Goal: Task Accomplishment & Management: Manage account settings

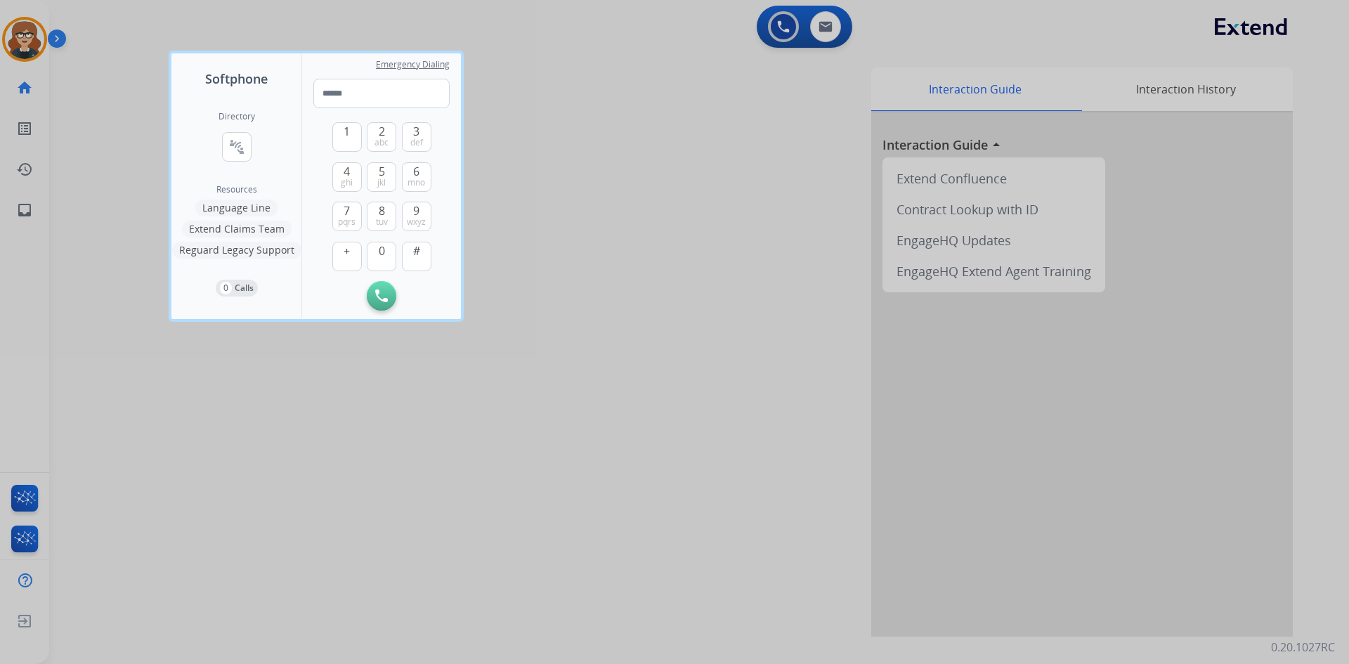
click at [19, 37] on div at bounding box center [674, 332] width 1349 height 664
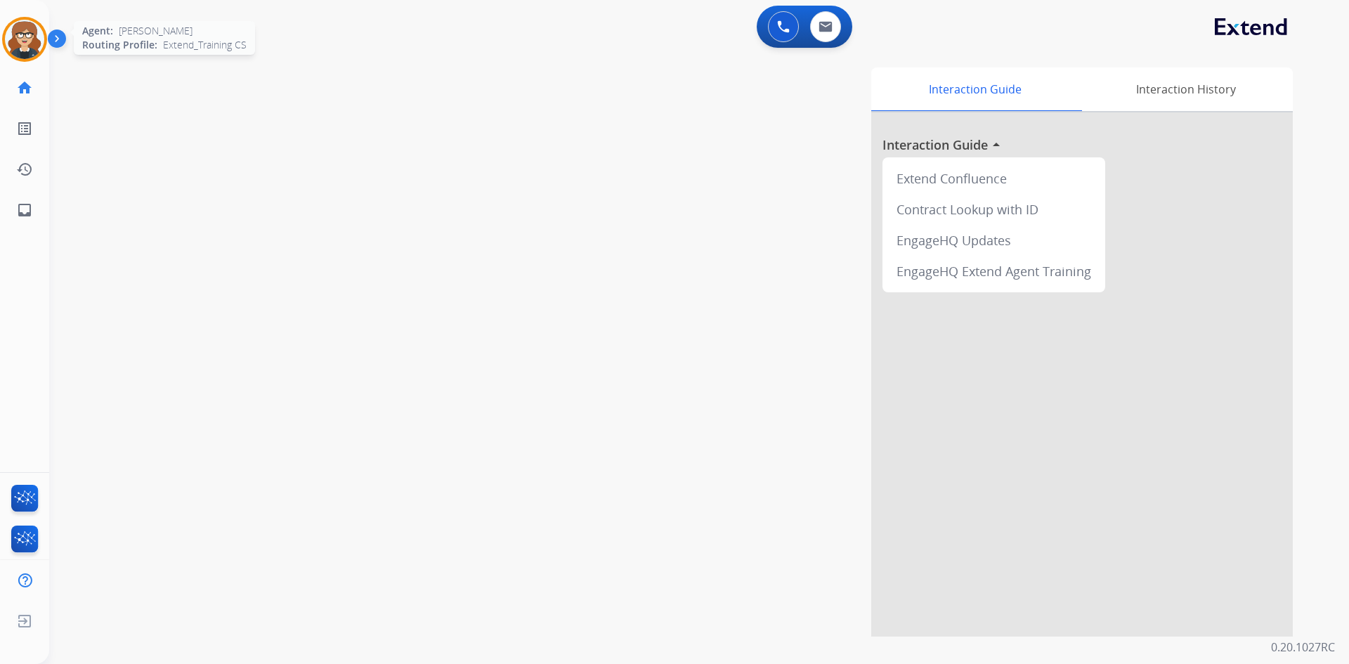
click at [22, 38] on img at bounding box center [24, 39] width 39 height 39
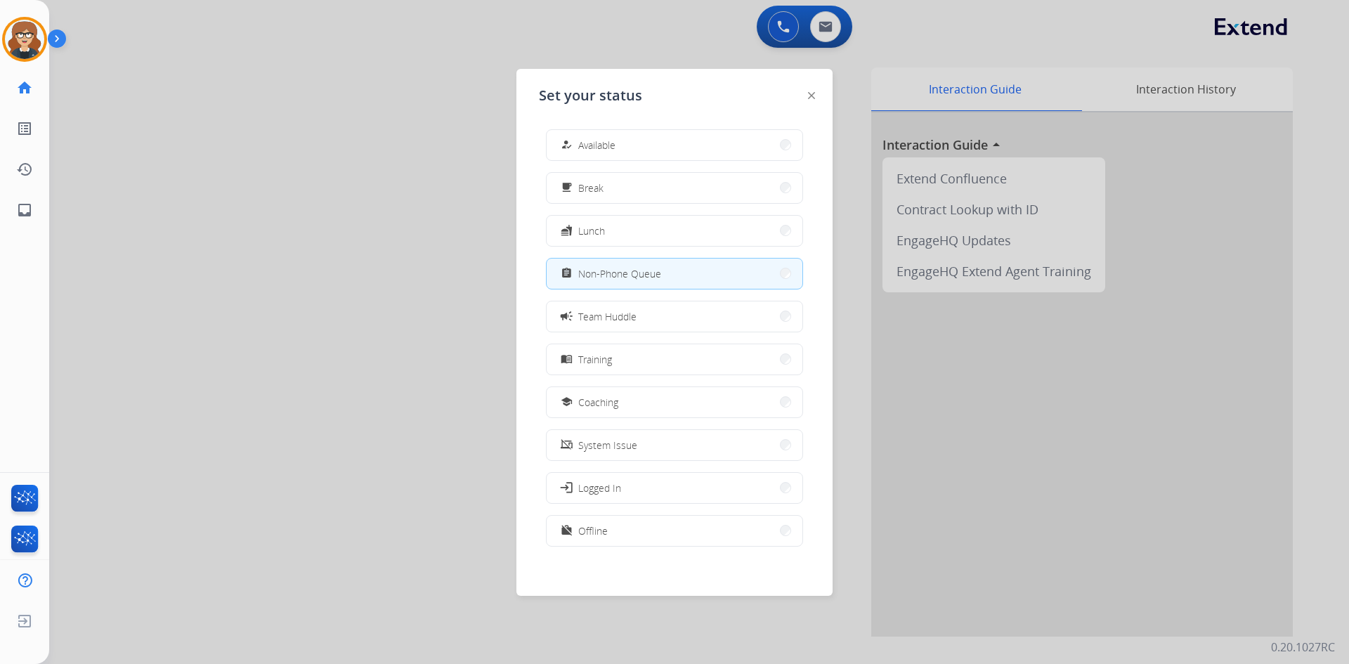
click at [241, 228] on div at bounding box center [674, 332] width 1349 height 664
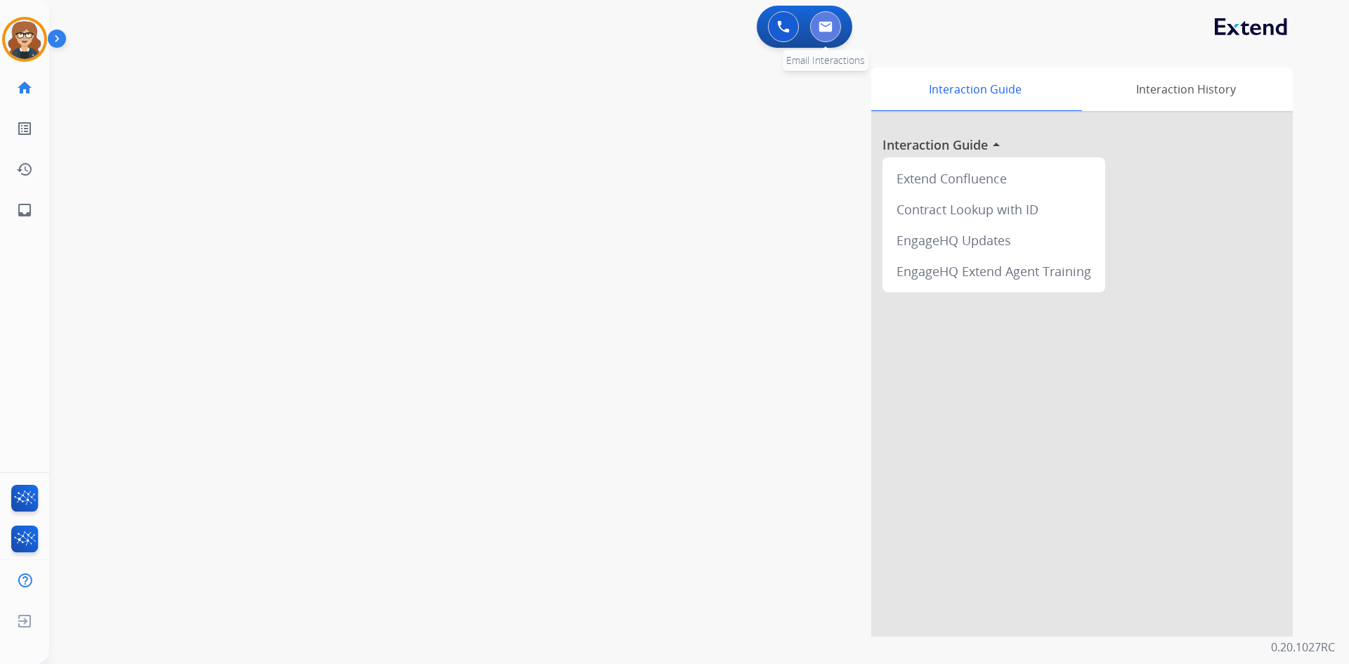
click at [821, 29] on img at bounding box center [825, 26] width 14 height 11
select select "**********"
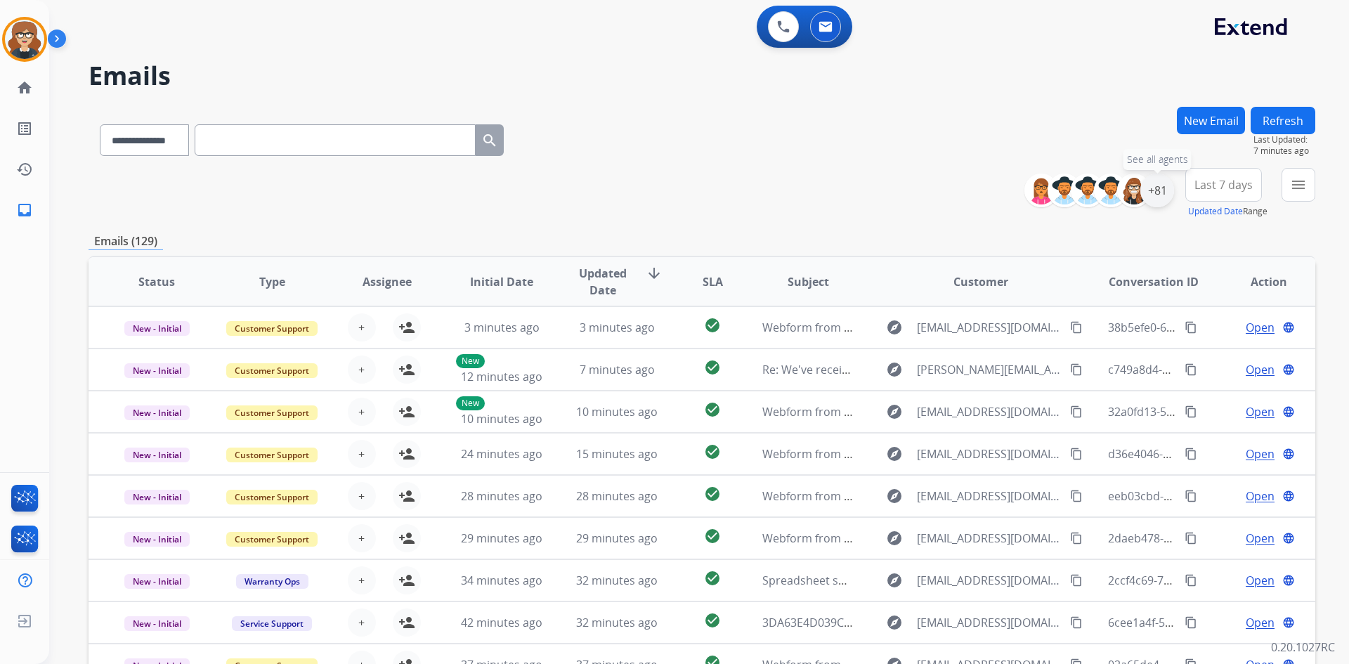
click at [1159, 192] on div "+81" at bounding box center [1157, 191] width 34 height 34
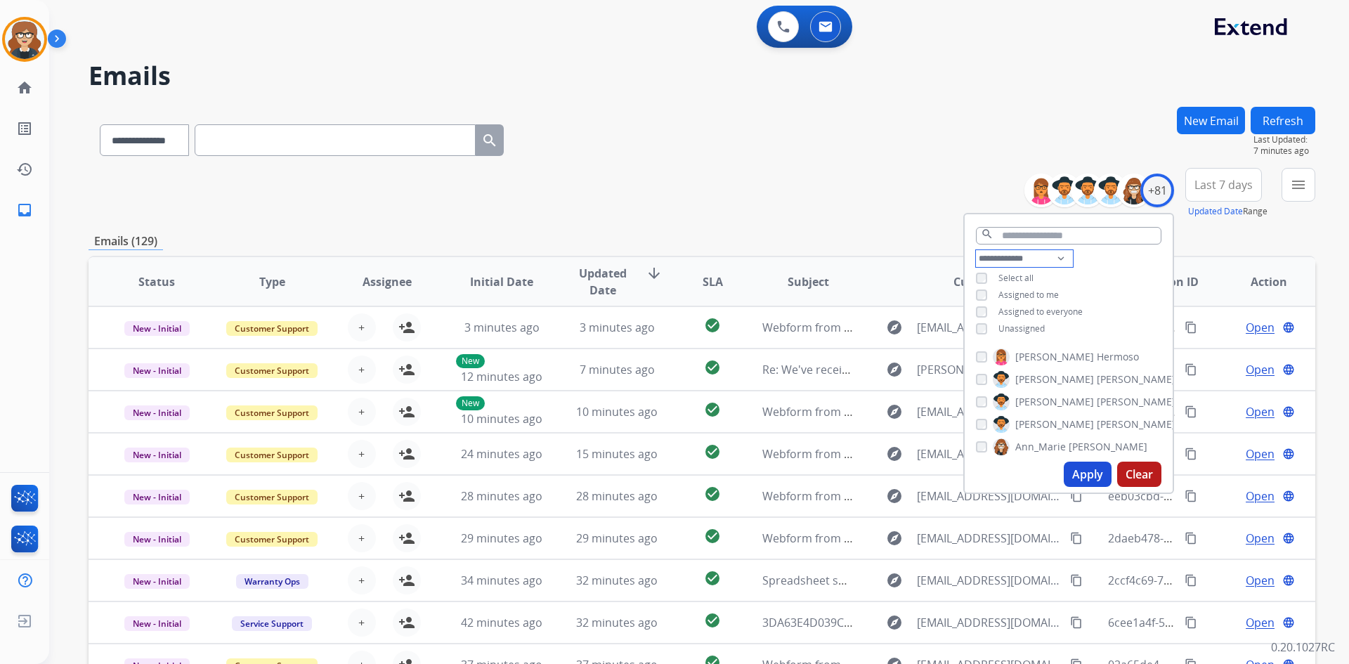
click at [1057, 256] on select "**********" at bounding box center [1024, 258] width 97 height 17
select select "**********"
click at [976, 250] on select "**********" at bounding box center [1024, 258] width 97 height 17
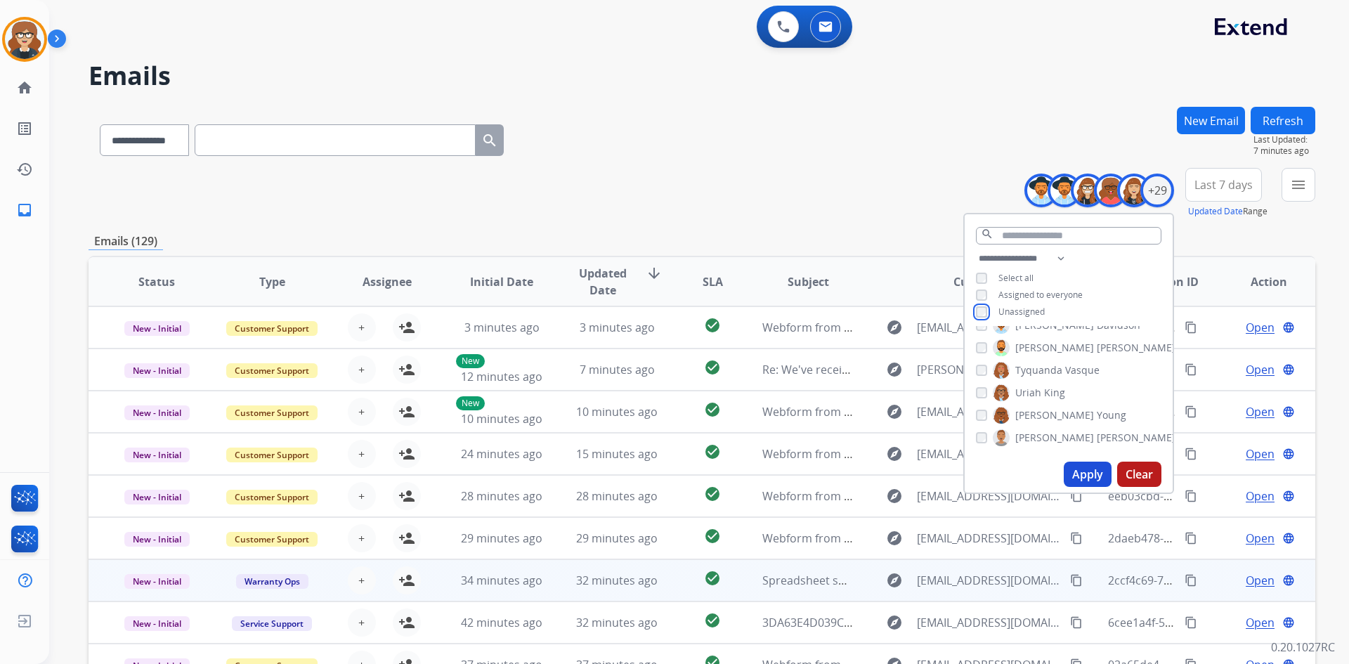
scroll to position [136, 0]
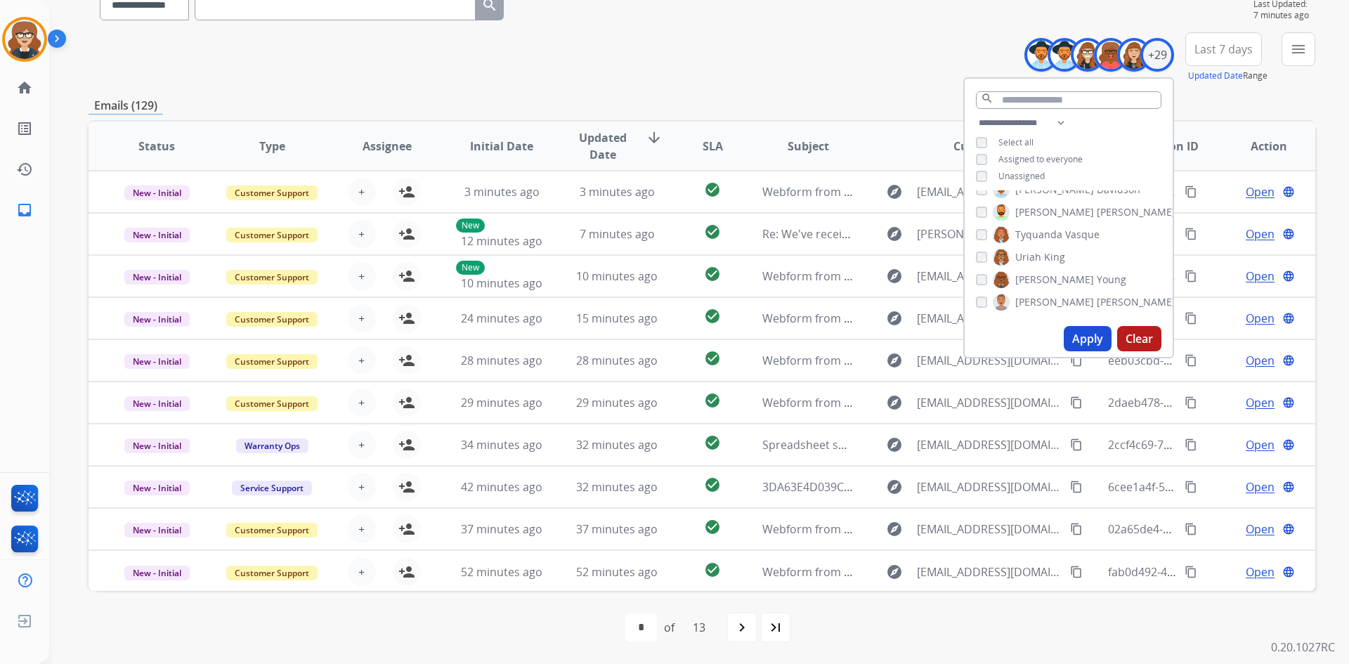
click at [1089, 336] on button "Apply" at bounding box center [1088, 338] width 48 height 25
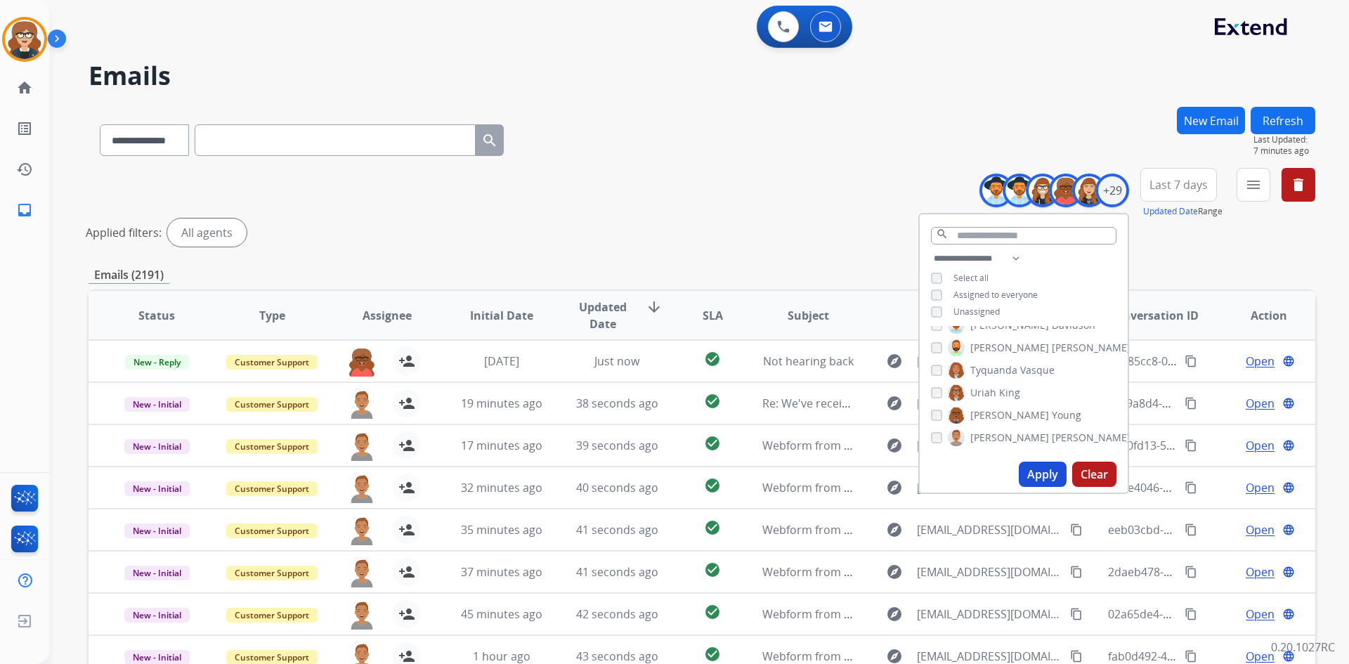
click at [1179, 182] on span "Last 7 days" at bounding box center [1178, 185] width 58 height 6
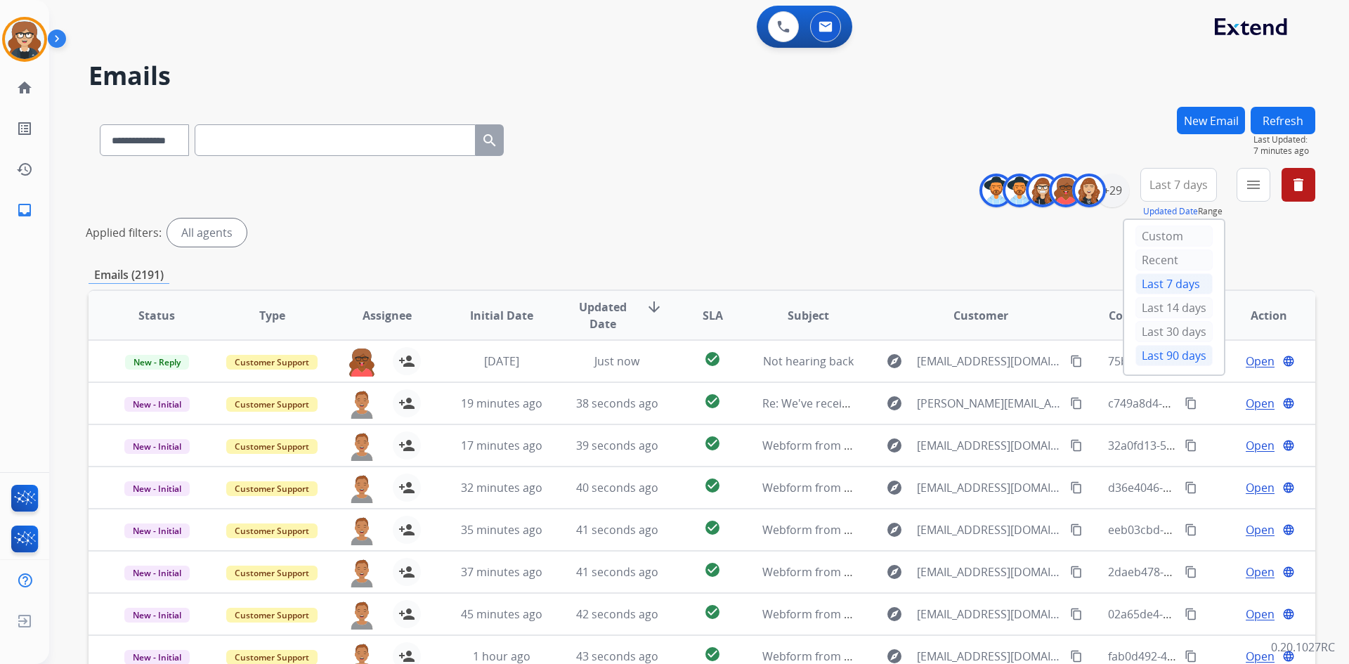
click at [1184, 356] on div "Last 90 days" at bounding box center [1173, 355] width 77 height 21
click at [1258, 183] on mat-icon "menu" at bounding box center [1253, 184] width 17 height 17
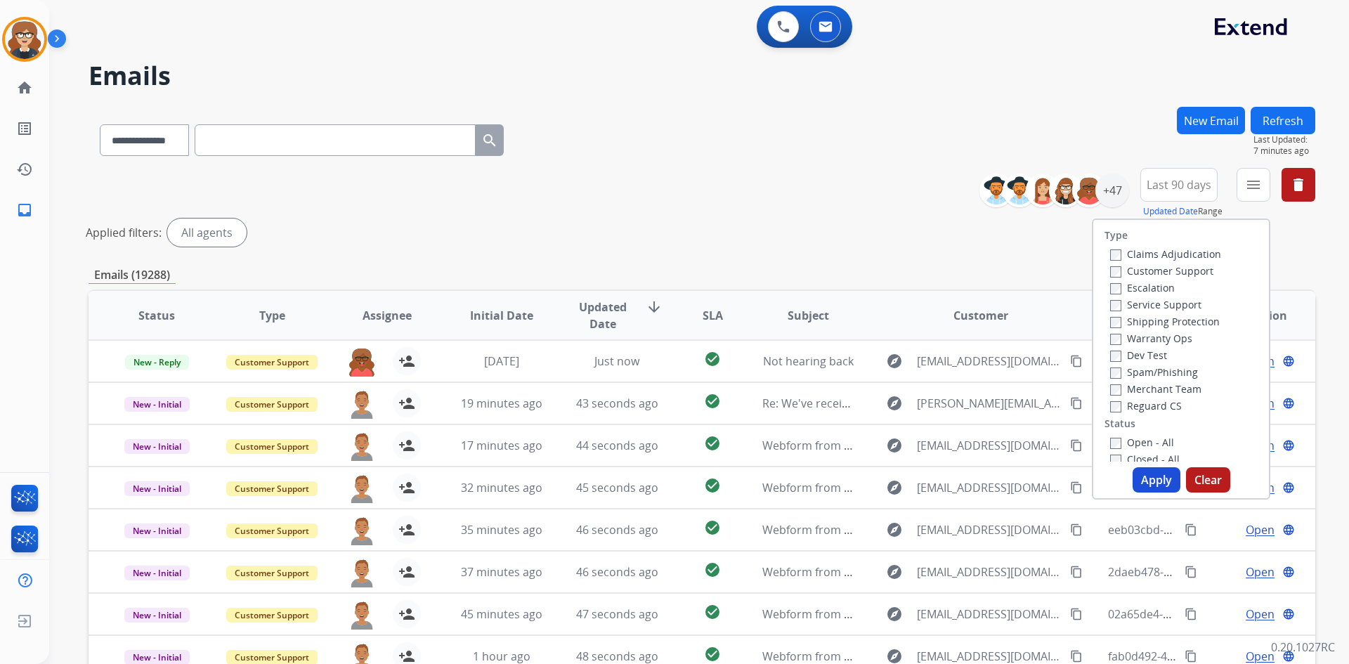
click at [1165, 274] on label "Customer Support" at bounding box center [1161, 270] width 103 height 13
click at [1140, 322] on label "Shipping Protection" at bounding box center [1165, 321] width 110 height 13
click at [1136, 408] on label "Reguard CS" at bounding box center [1146, 405] width 72 height 13
click at [1146, 476] on button "Apply" at bounding box center [1156, 479] width 48 height 25
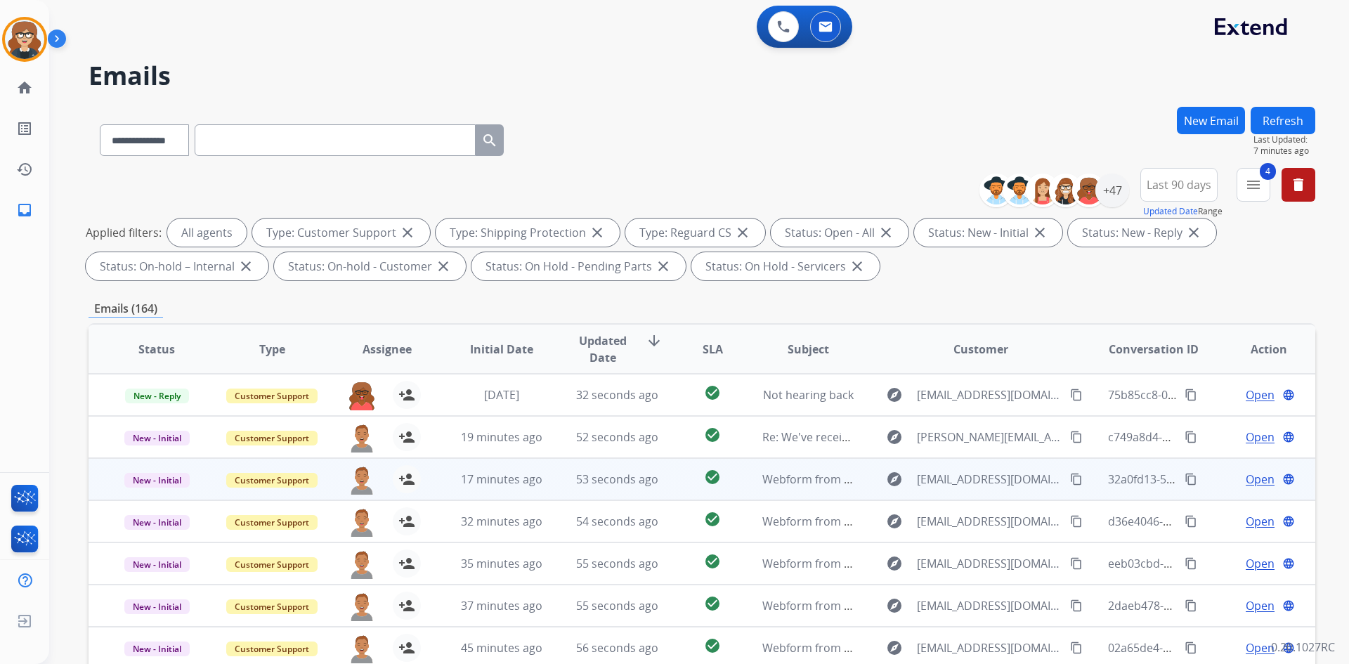
scroll to position [1, 0]
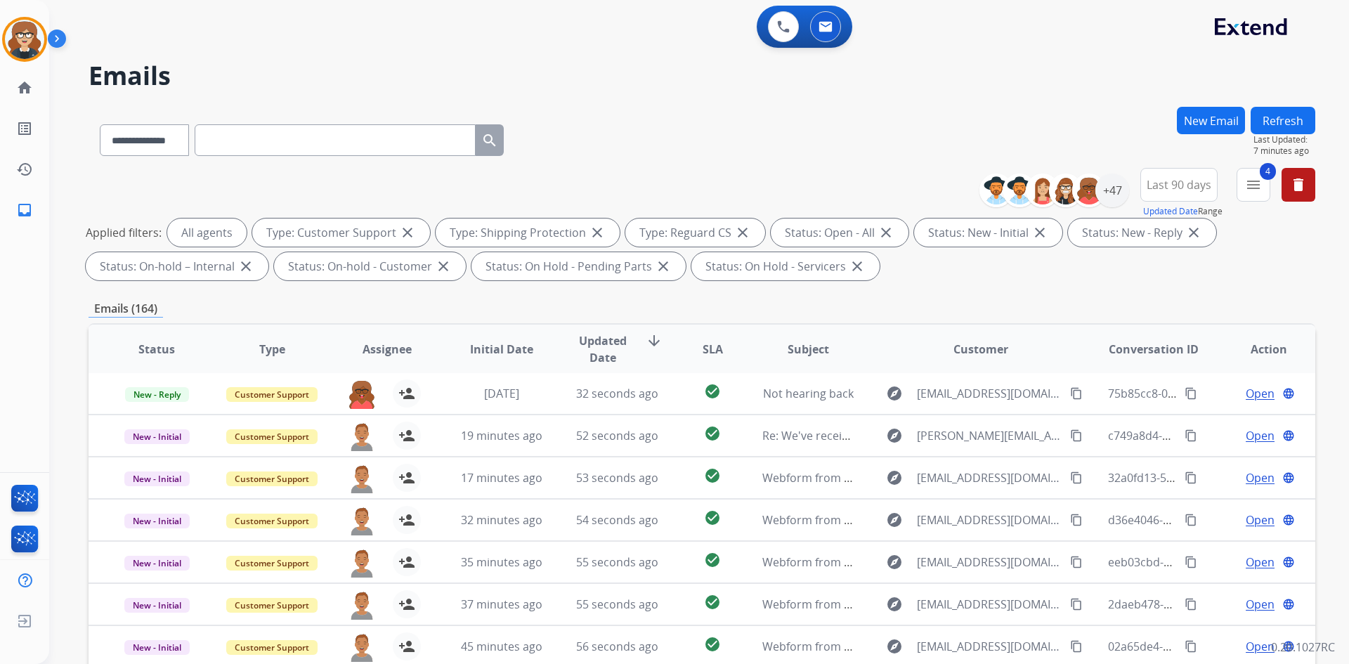
click at [381, 344] on span "Assignee" at bounding box center [387, 349] width 49 height 17
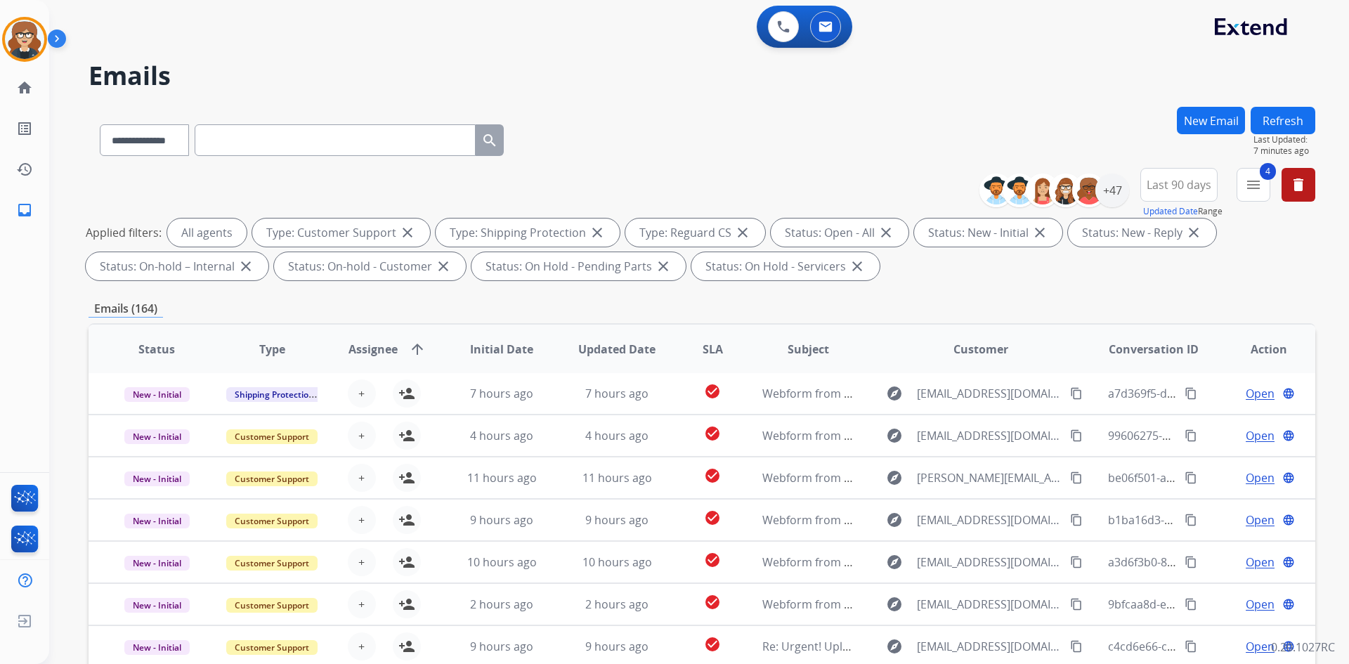
click at [377, 349] on span "Assignee" at bounding box center [372, 349] width 49 height 17
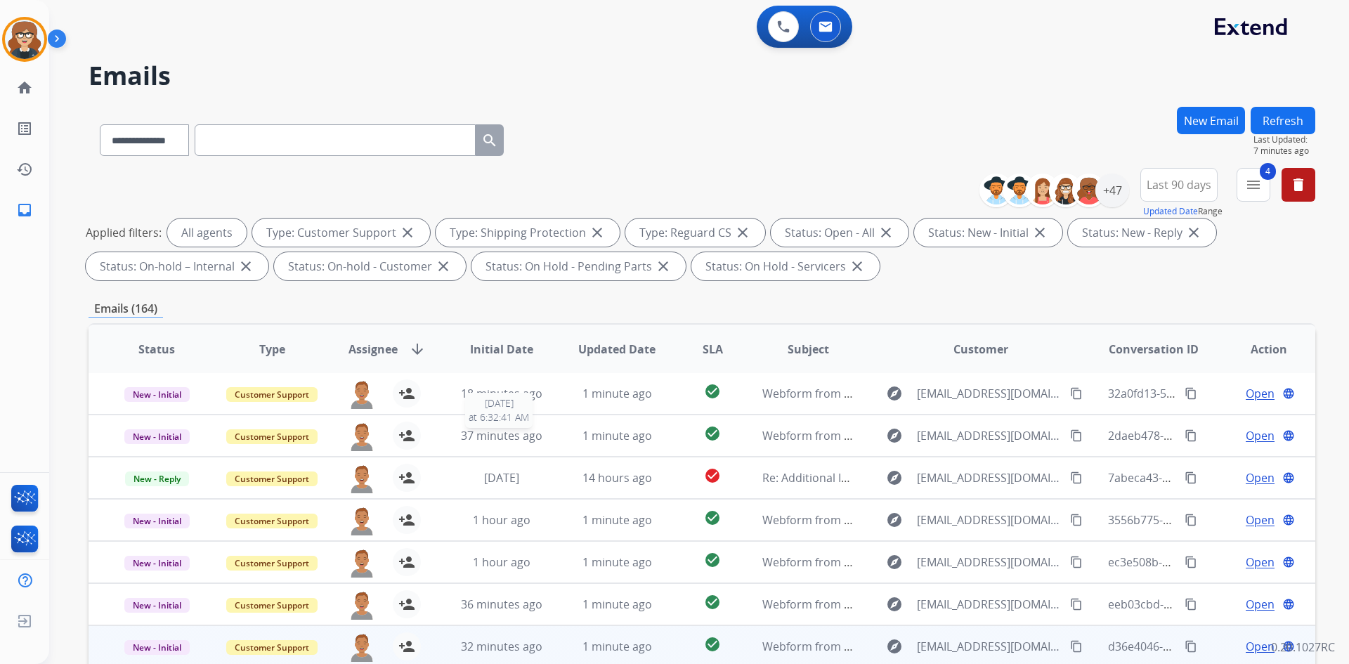
scroll to position [203, 0]
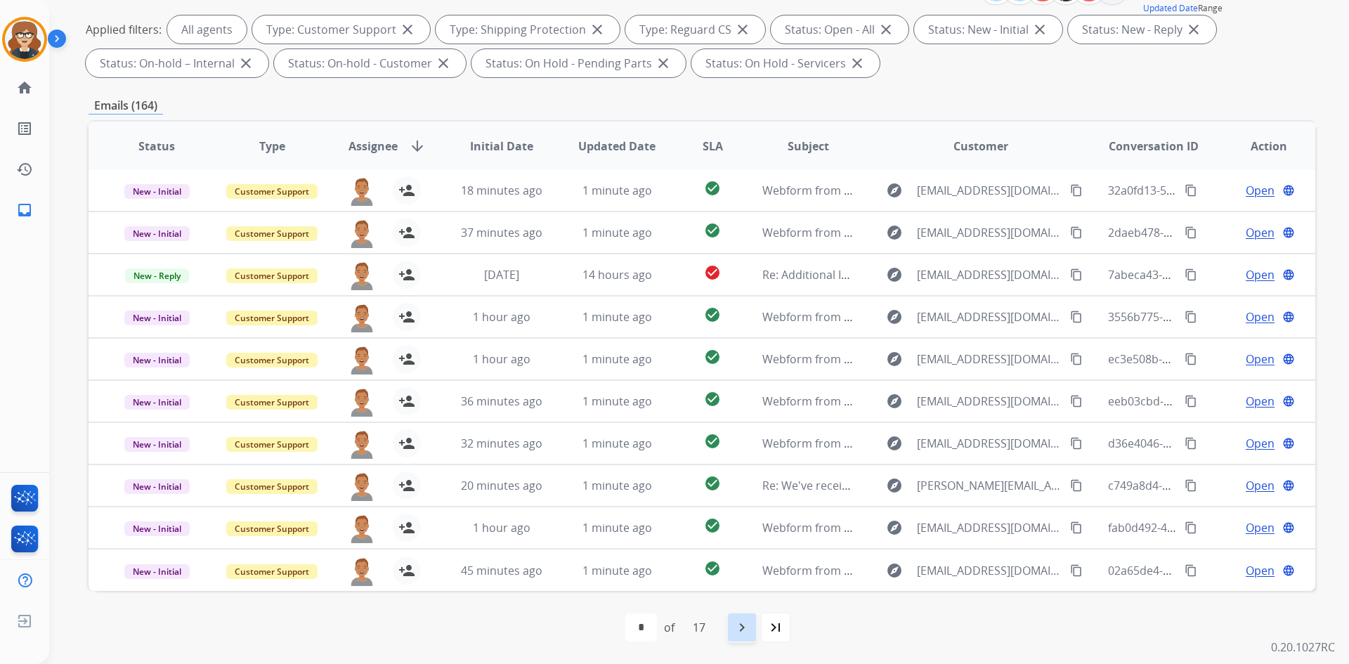
click at [742, 634] on mat-icon "navigate_next" at bounding box center [741, 627] width 17 height 17
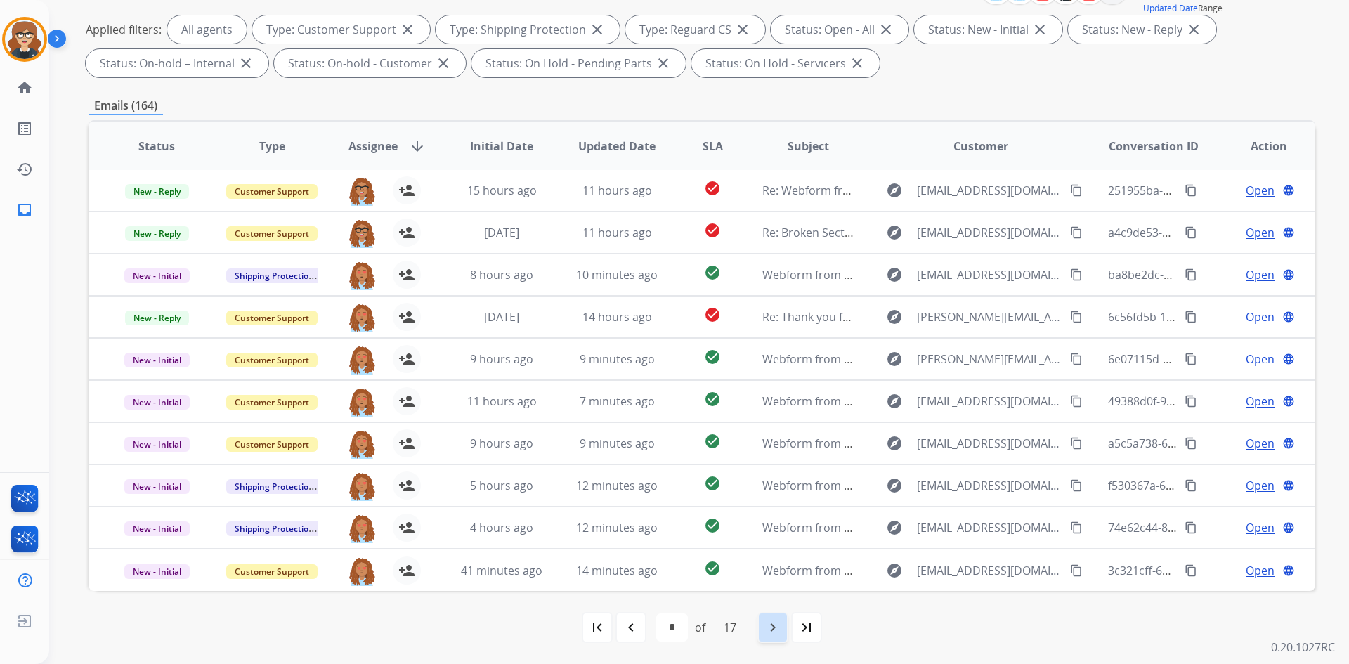
click at [766, 624] on mat-icon "navigate_next" at bounding box center [772, 627] width 17 height 17
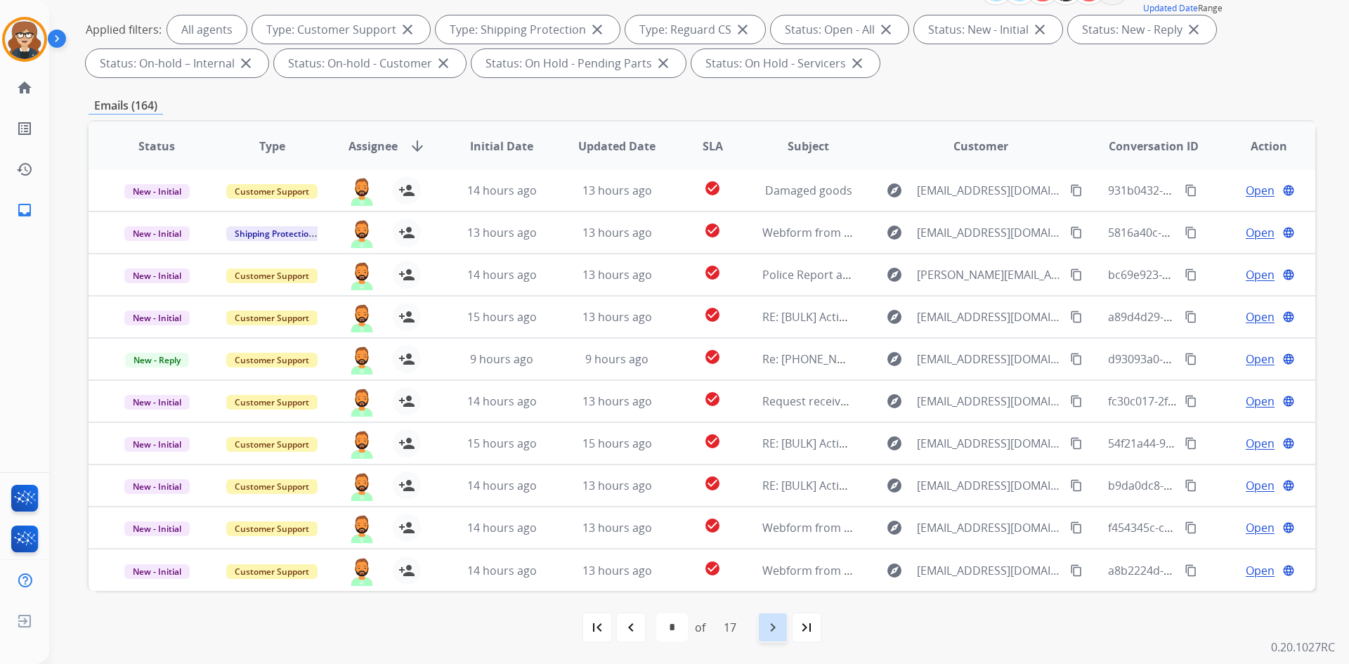
click at [766, 629] on div "navigate_next" at bounding box center [772, 627] width 31 height 31
click at [774, 627] on mat-icon "navigate_next" at bounding box center [772, 627] width 17 height 17
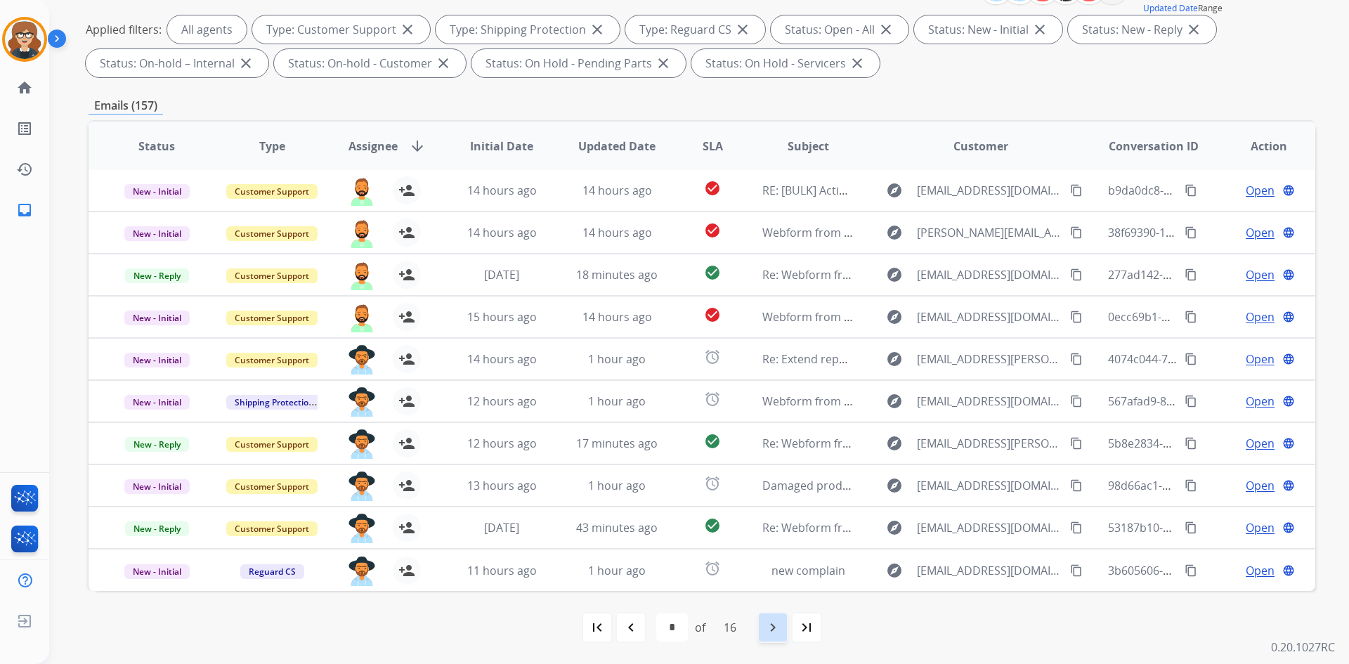
click at [773, 627] on mat-icon "navigate_next" at bounding box center [772, 627] width 17 height 17
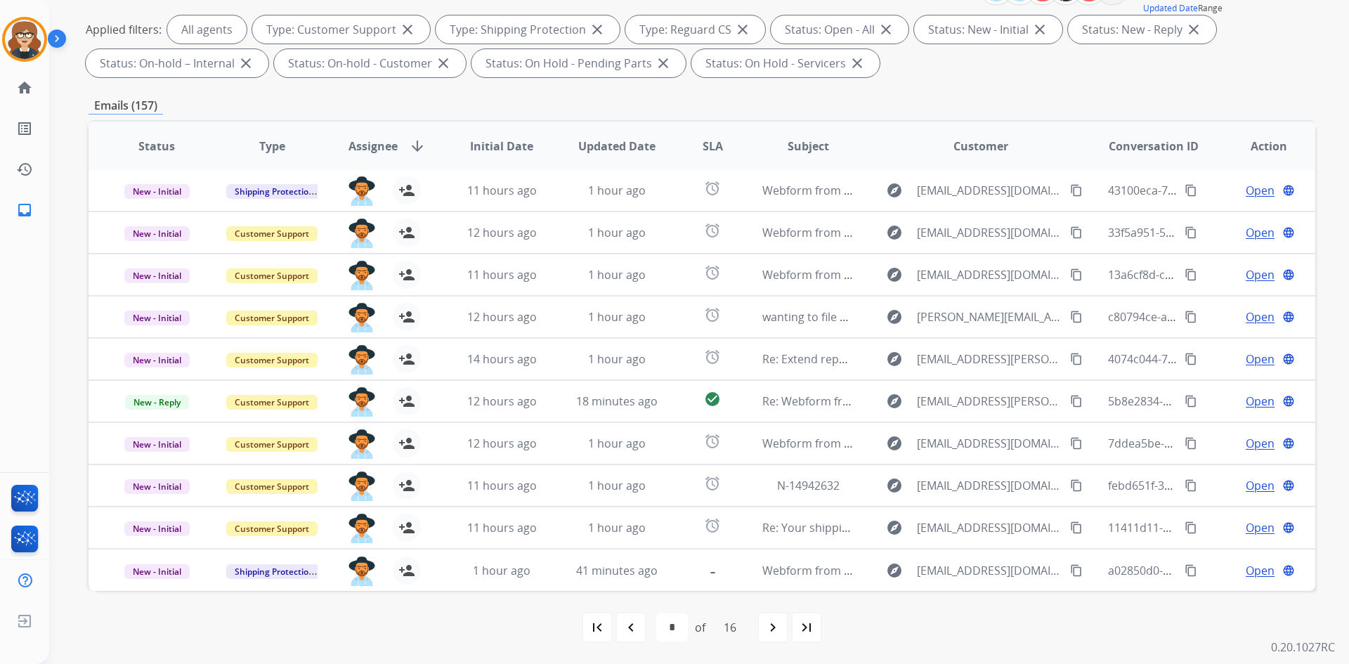
click at [764, 625] on div "navigate_next" at bounding box center [772, 627] width 31 height 31
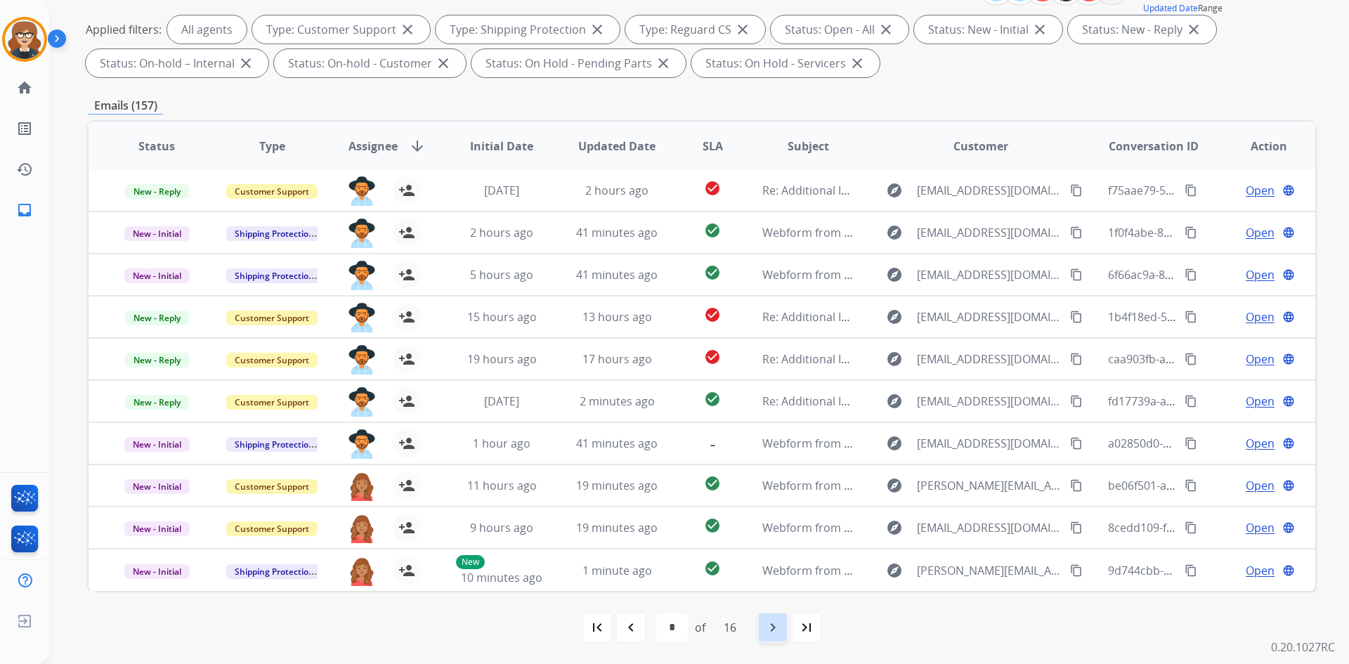
click at [766, 627] on div "navigate_next" at bounding box center [772, 627] width 31 height 31
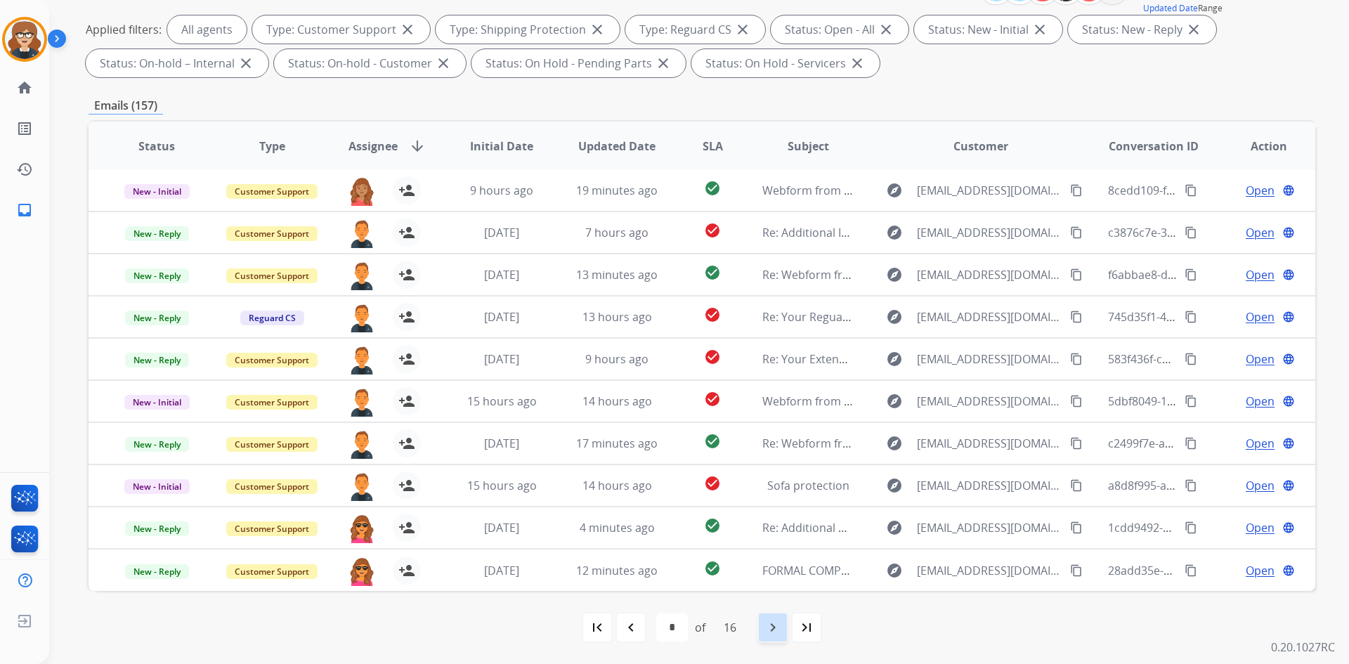
click at [768, 623] on mat-icon "navigate_next" at bounding box center [772, 627] width 17 height 17
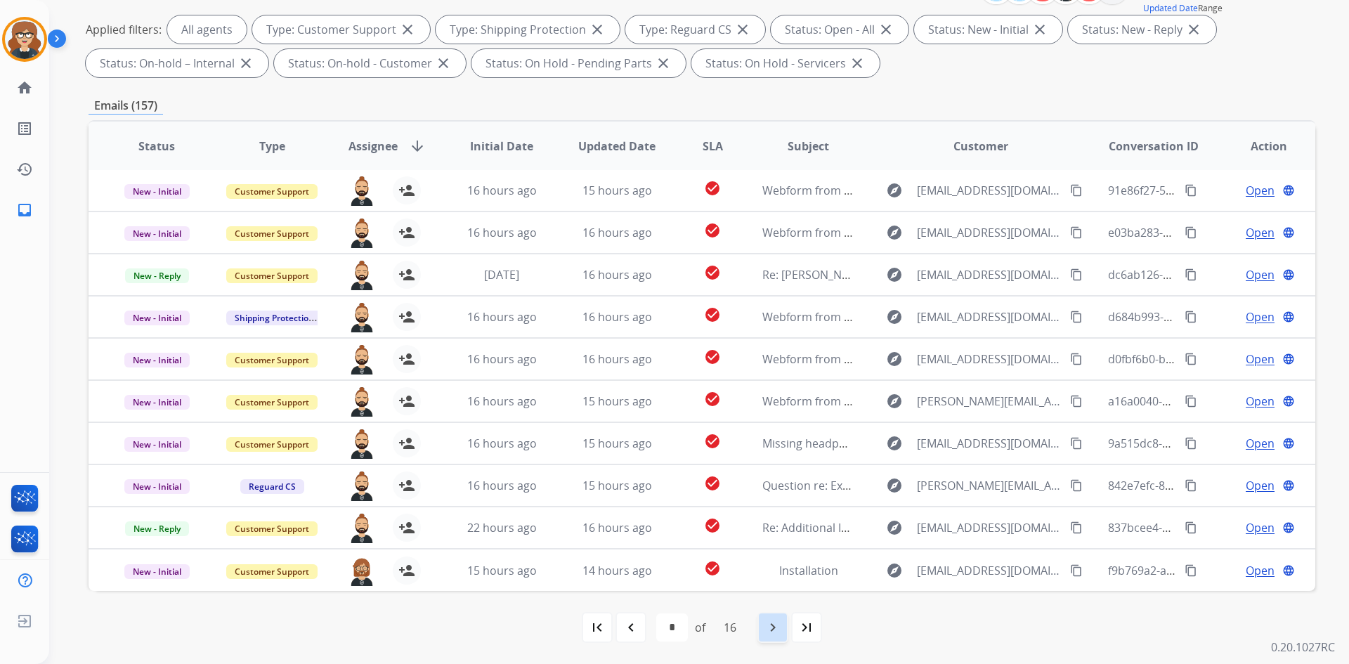
click at [773, 626] on mat-icon "navigate_next" at bounding box center [772, 627] width 17 height 17
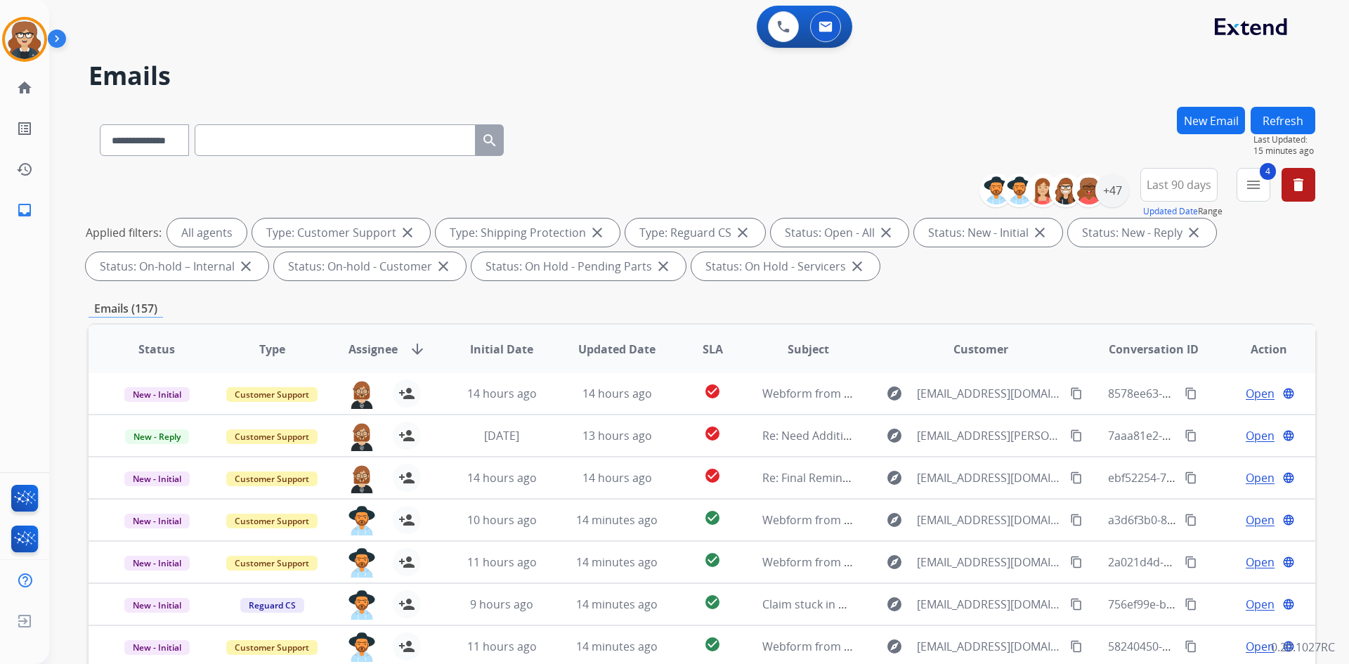
drag, startPoint x: 1340, startPoint y: 1, endPoint x: 769, endPoint y: 96, distance: 578.9
click at [769, 96] on div "**********" at bounding box center [682, 383] width 1266 height 664
click at [436, 147] on input "text" at bounding box center [335, 140] width 281 height 32
click at [964, 112] on div "**********" at bounding box center [702, 137] width 1227 height 61
click at [1066, 55] on div "**********" at bounding box center [682, 383] width 1266 height 664
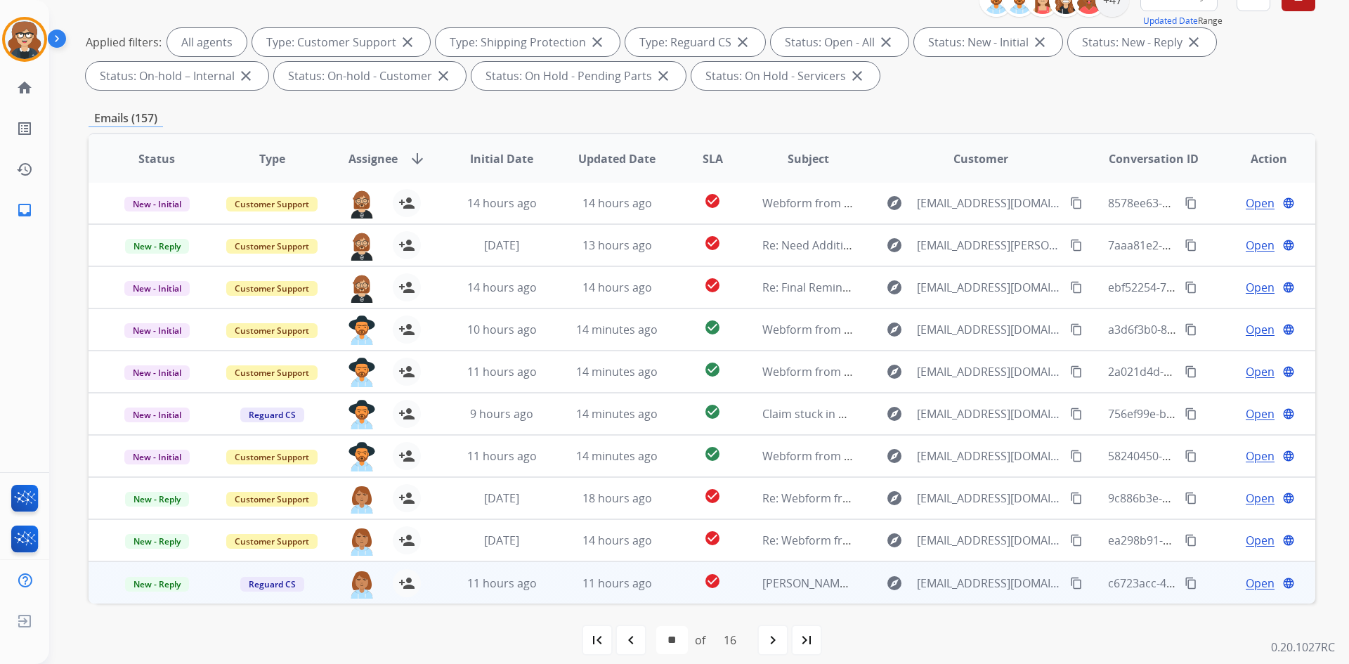
scroll to position [203, 0]
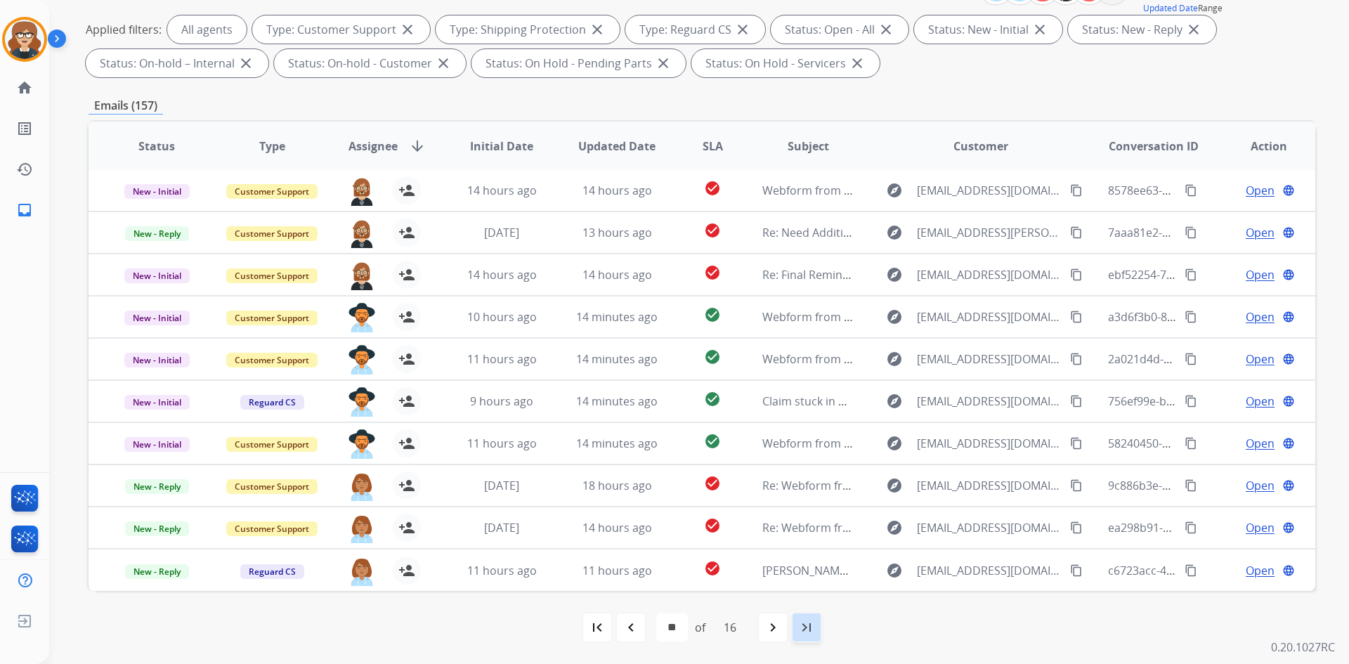
click at [806, 621] on mat-icon "last_page" at bounding box center [806, 627] width 17 height 17
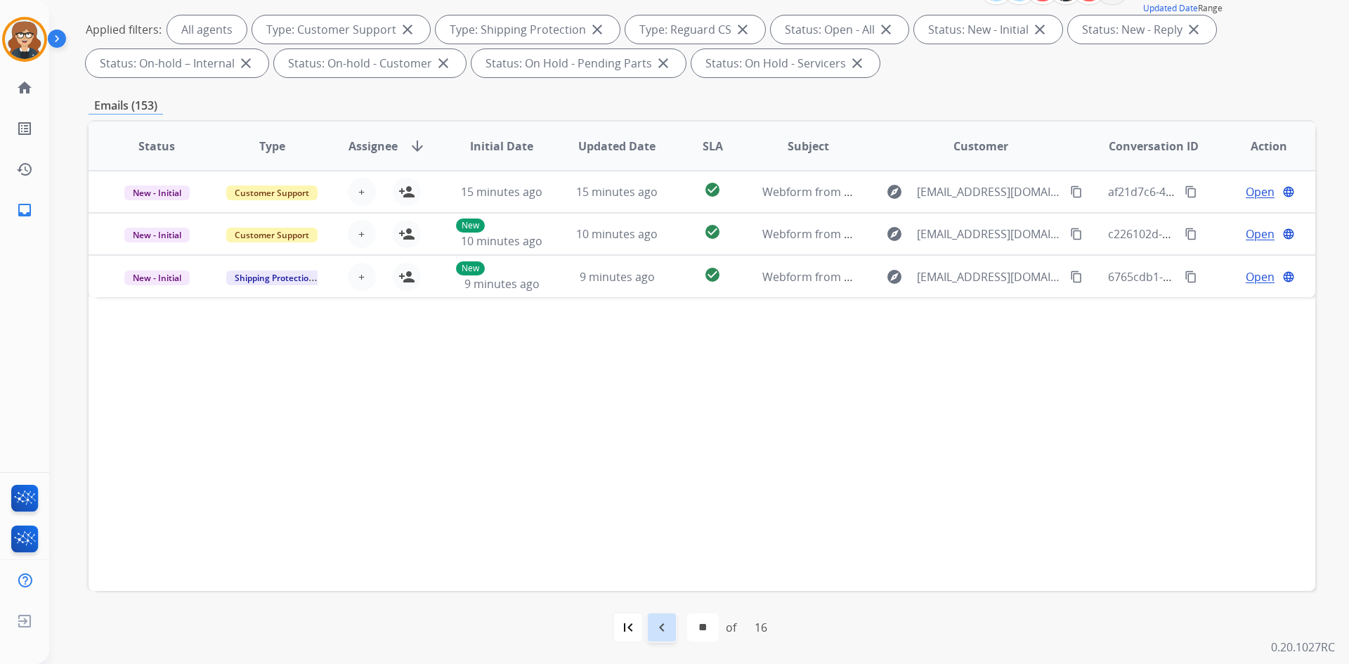
click at [658, 628] on mat-icon "navigate_before" at bounding box center [661, 627] width 17 height 17
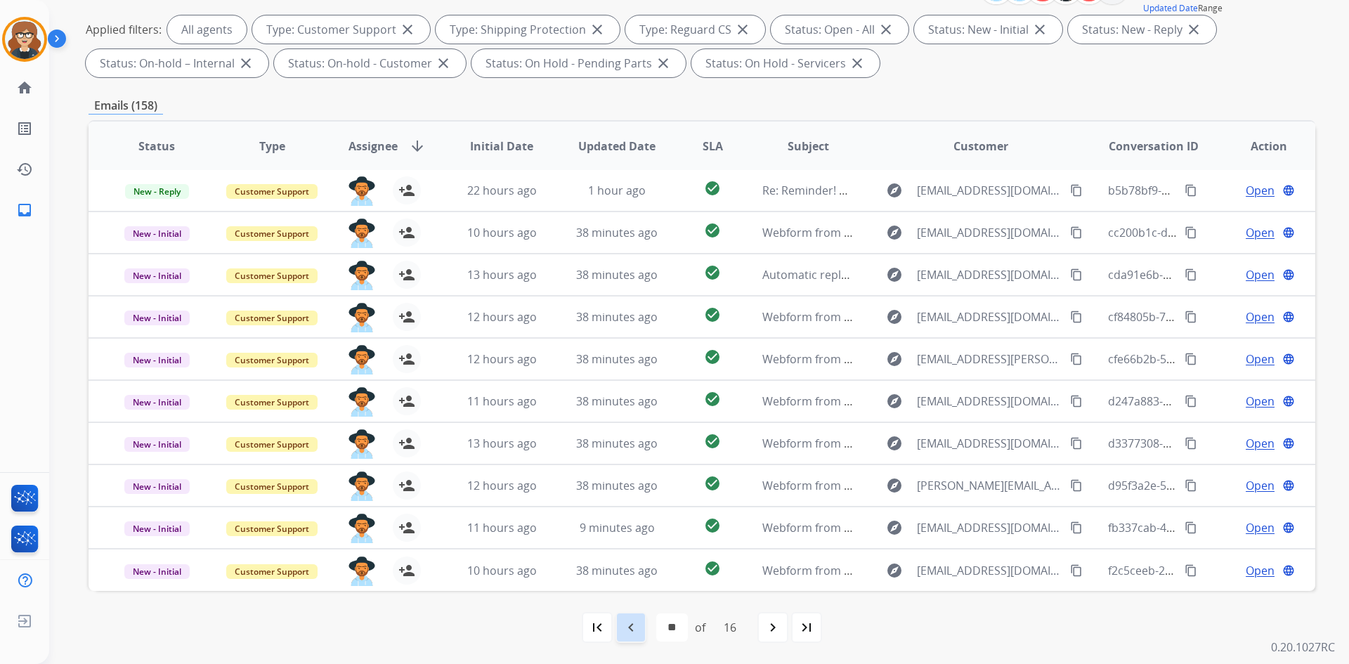
click at [634, 629] on mat-icon "navigate_before" at bounding box center [630, 627] width 17 height 17
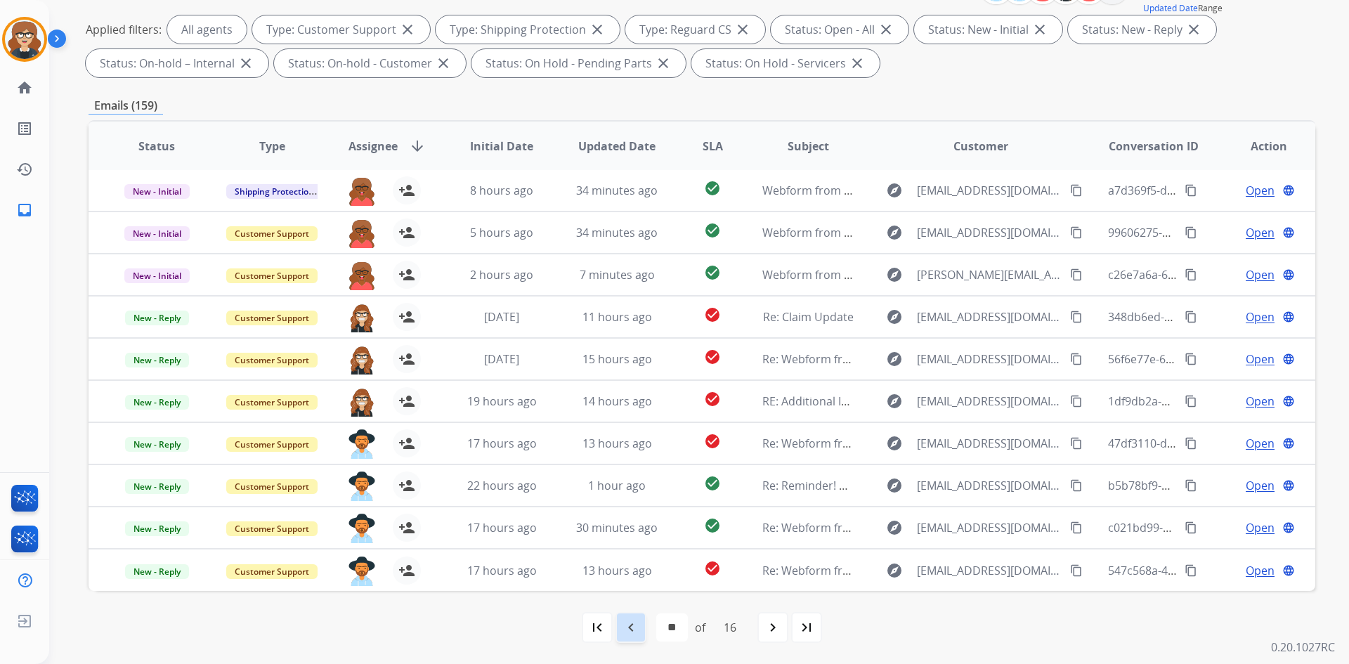
click at [632, 629] on mat-icon "navigate_before" at bounding box center [630, 627] width 17 height 17
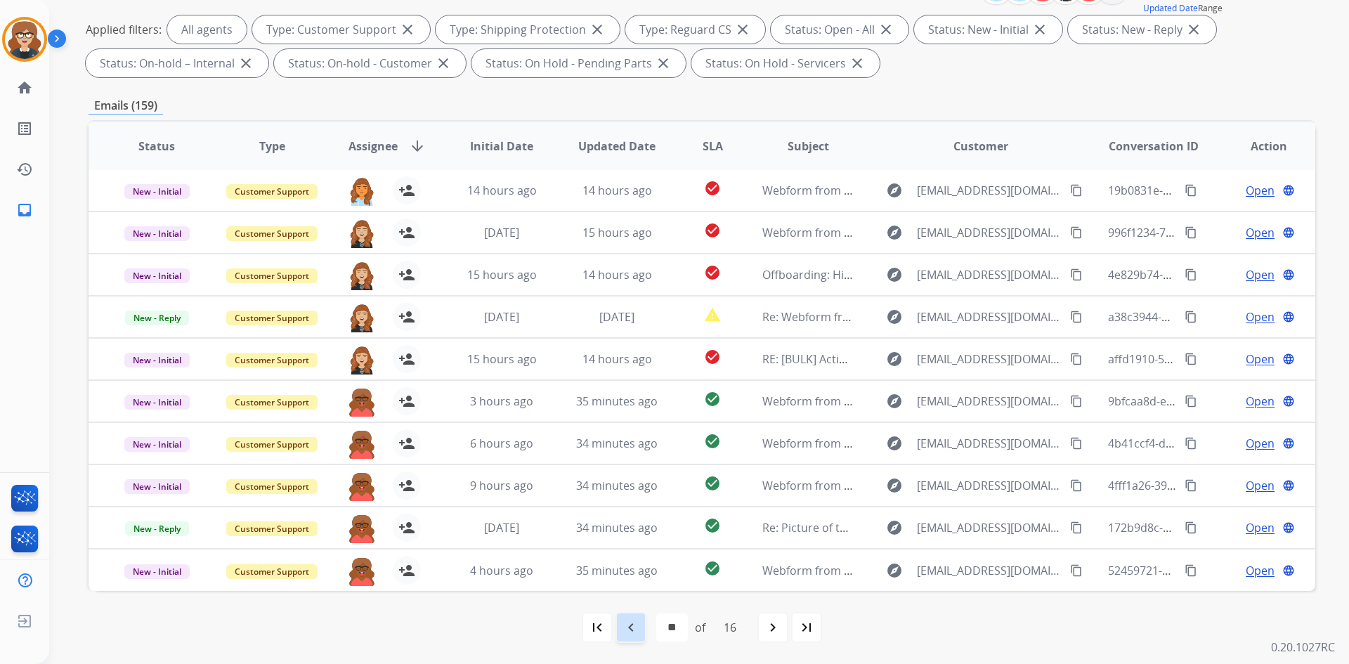
click at [638, 625] on div "navigate_before" at bounding box center [630, 627] width 31 height 31
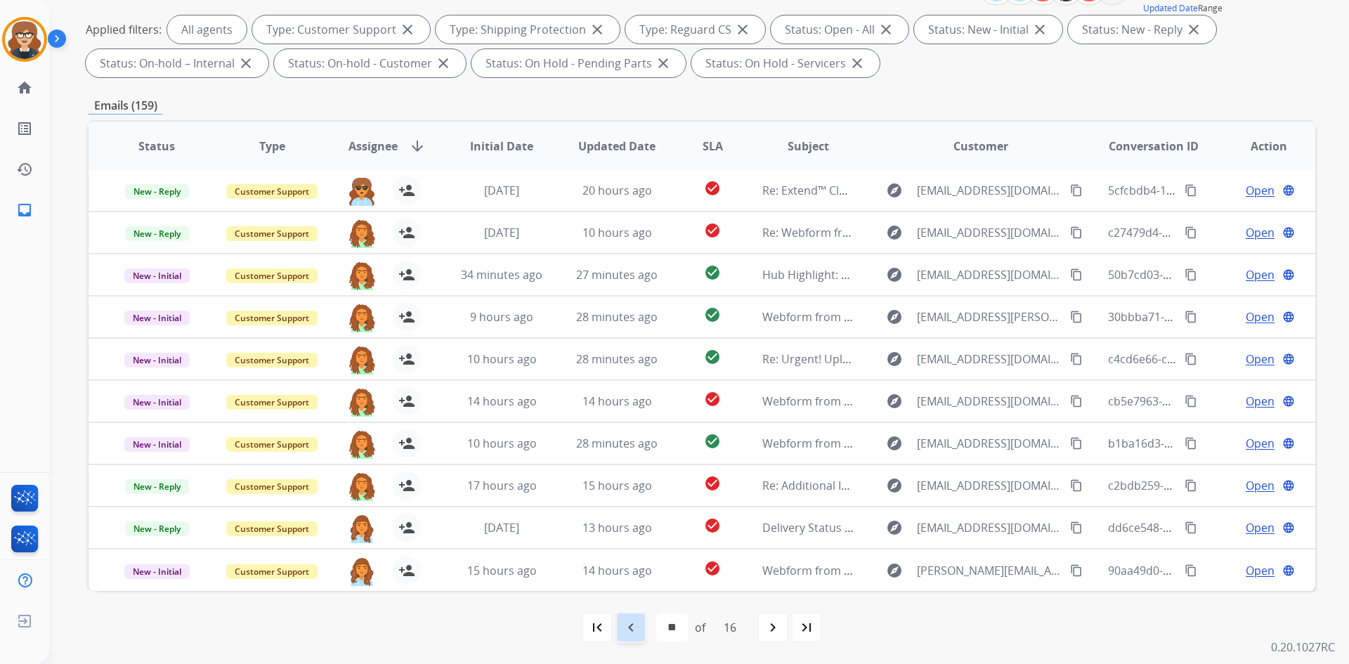
click at [635, 625] on mat-icon "navigate_before" at bounding box center [630, 627] width 17 height 17
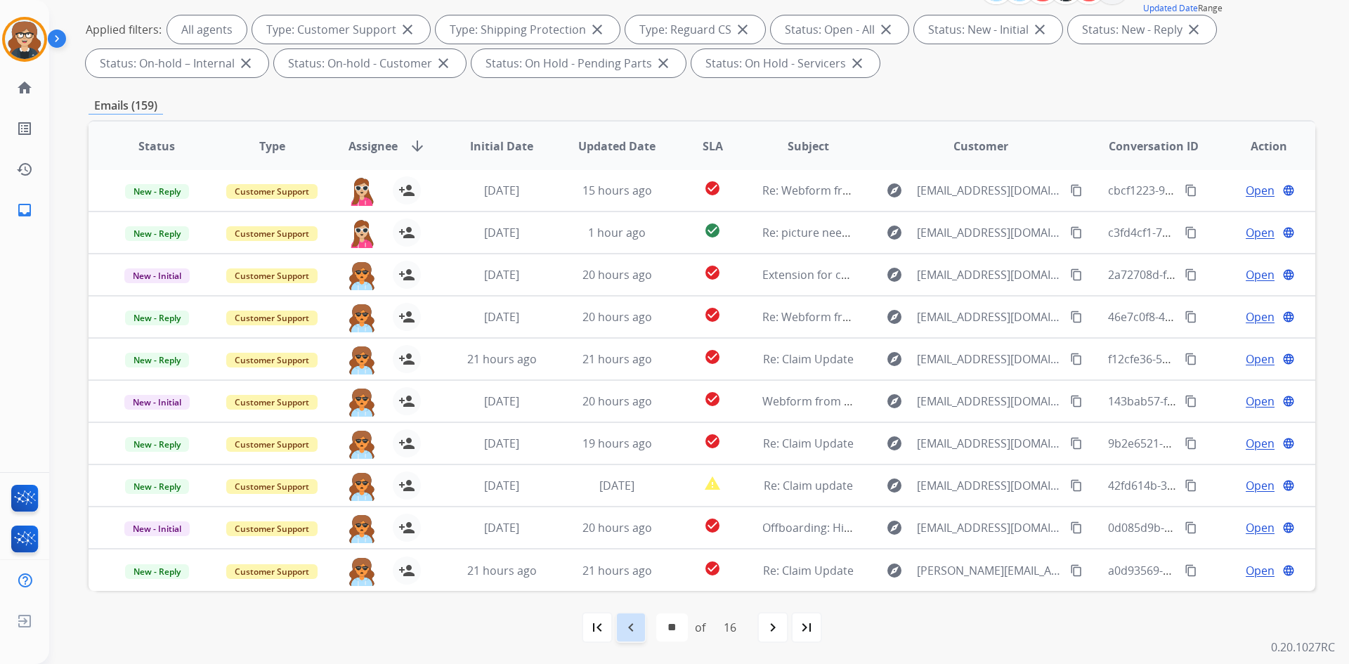
click at [632, 627] on mat-icon "navigate_before" at bounding box center [630, 627] width 17 height 17
select select "**"
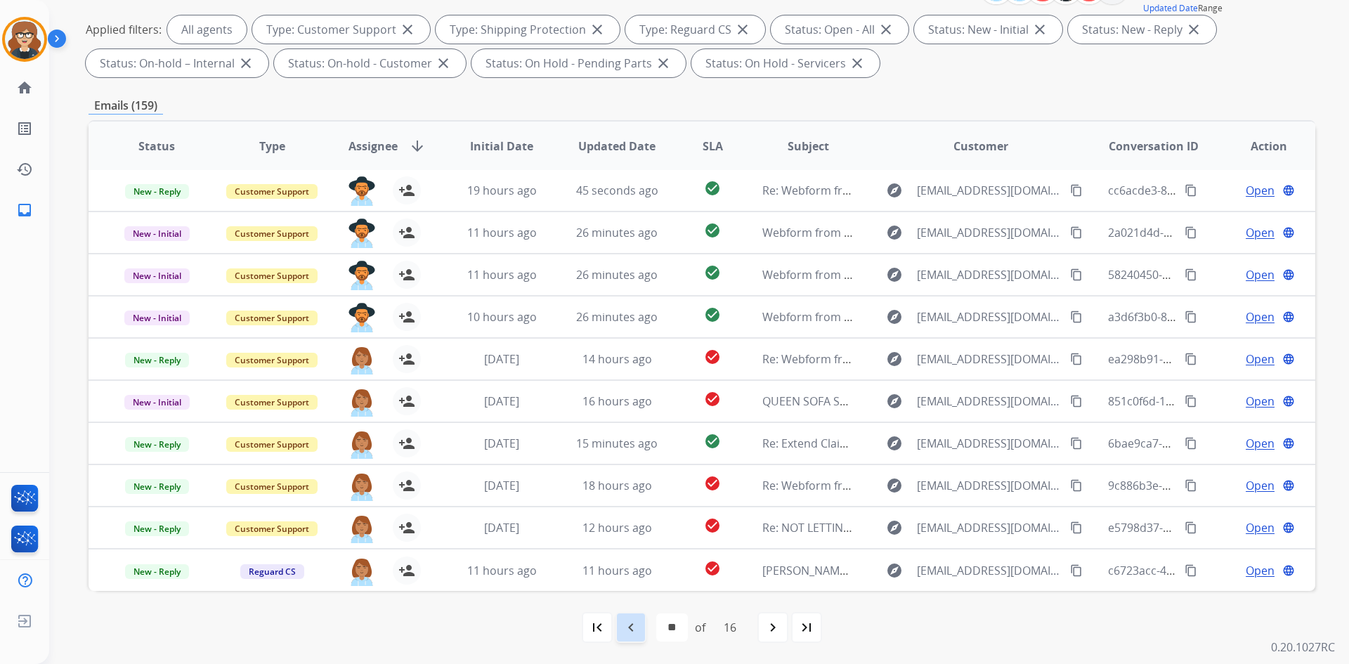
click at [627, 636] on div "navigate_before" at bounding box center [630, 627] width 31 height 31
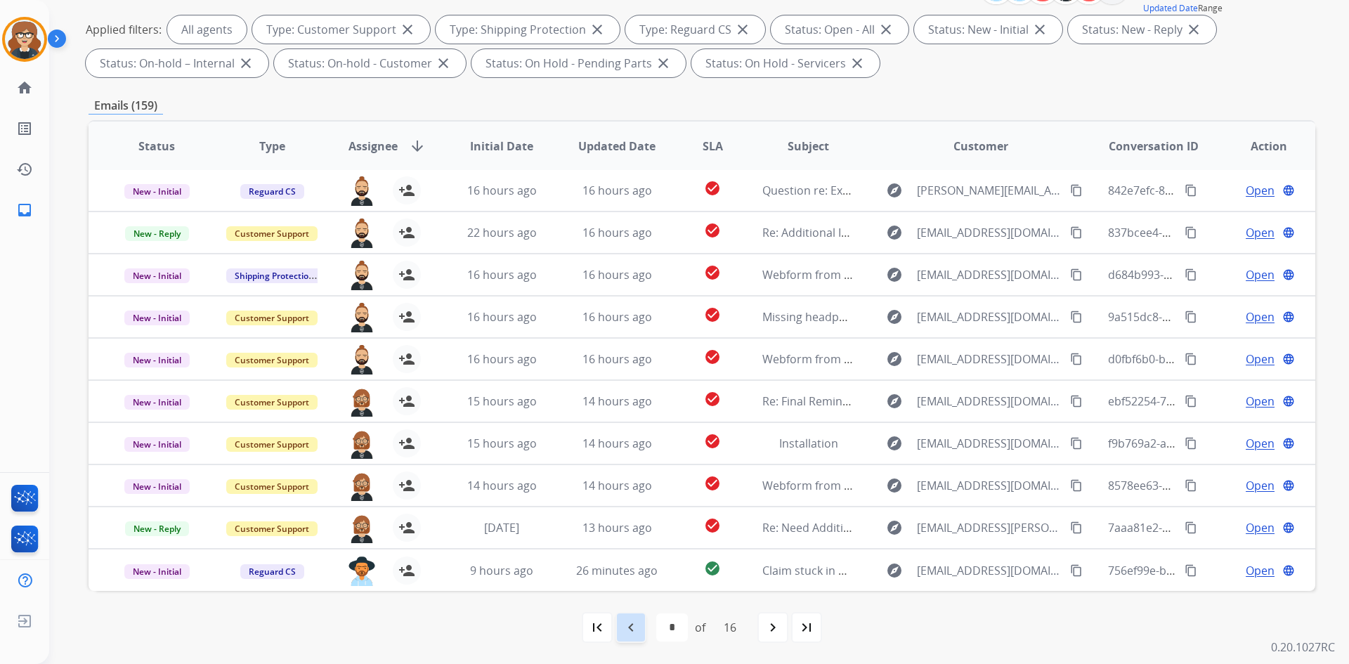
click at [640, 628] on div "navigate_before" at bounding box center [630, 627] width 31 height 31
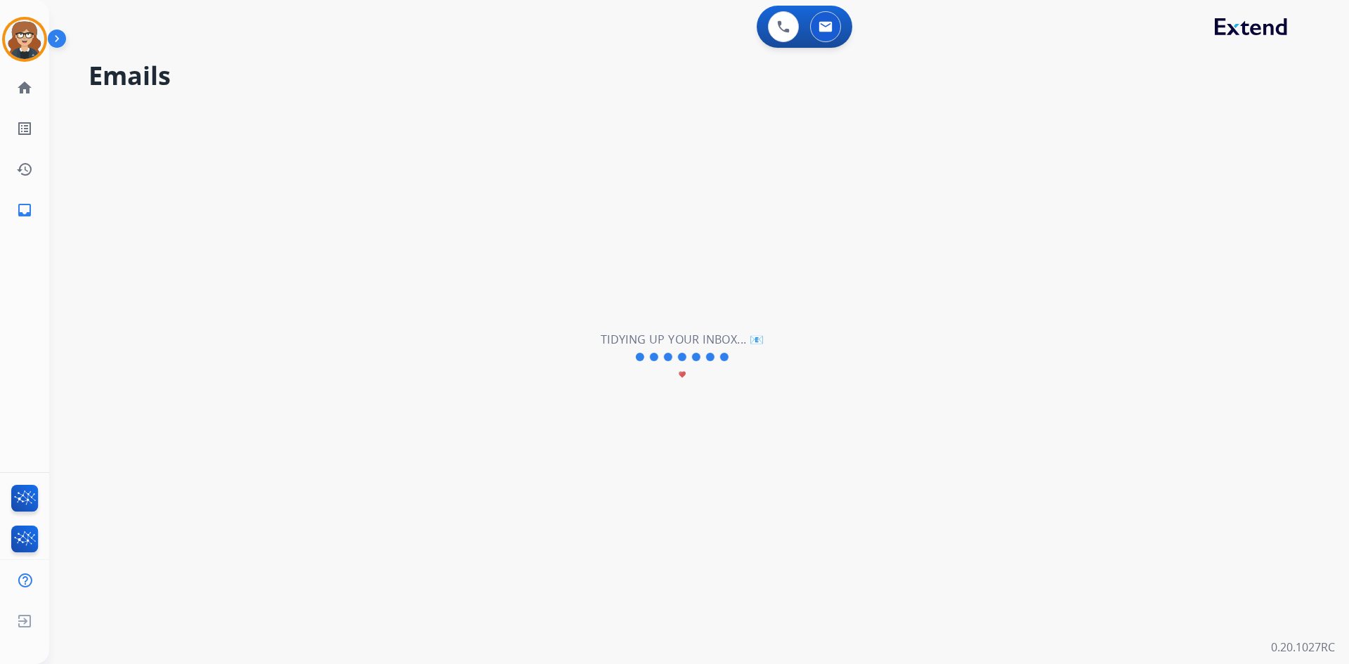
scroll to position [0, 0]
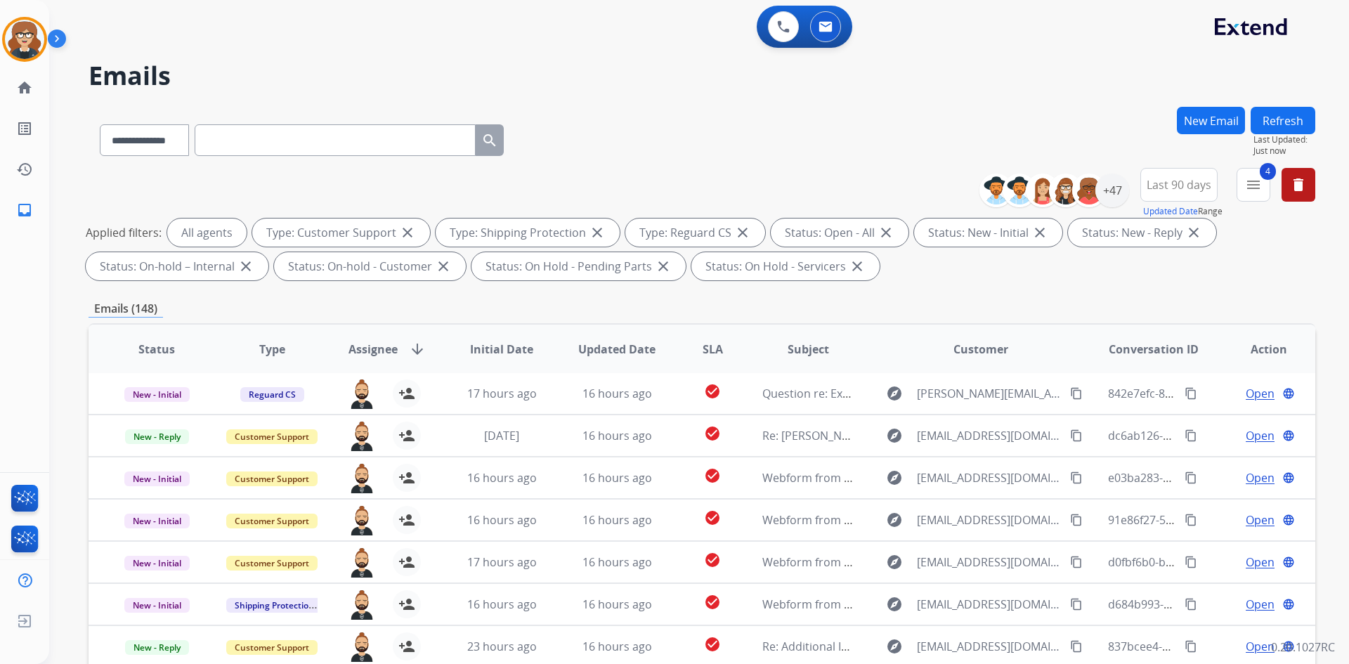
click at [119, 18] on div "0 Voice Interactions 0 Email Interactions" at bounding box center [690, 28] width 1249 height 45
click at [190, 42] on div "0 Voice Interactions 0 Email Interactions" at bounding box center [690, 28] width 1249 height 45
click at [18, 31] on img at bounding box center [24, 39] width 39 height 39
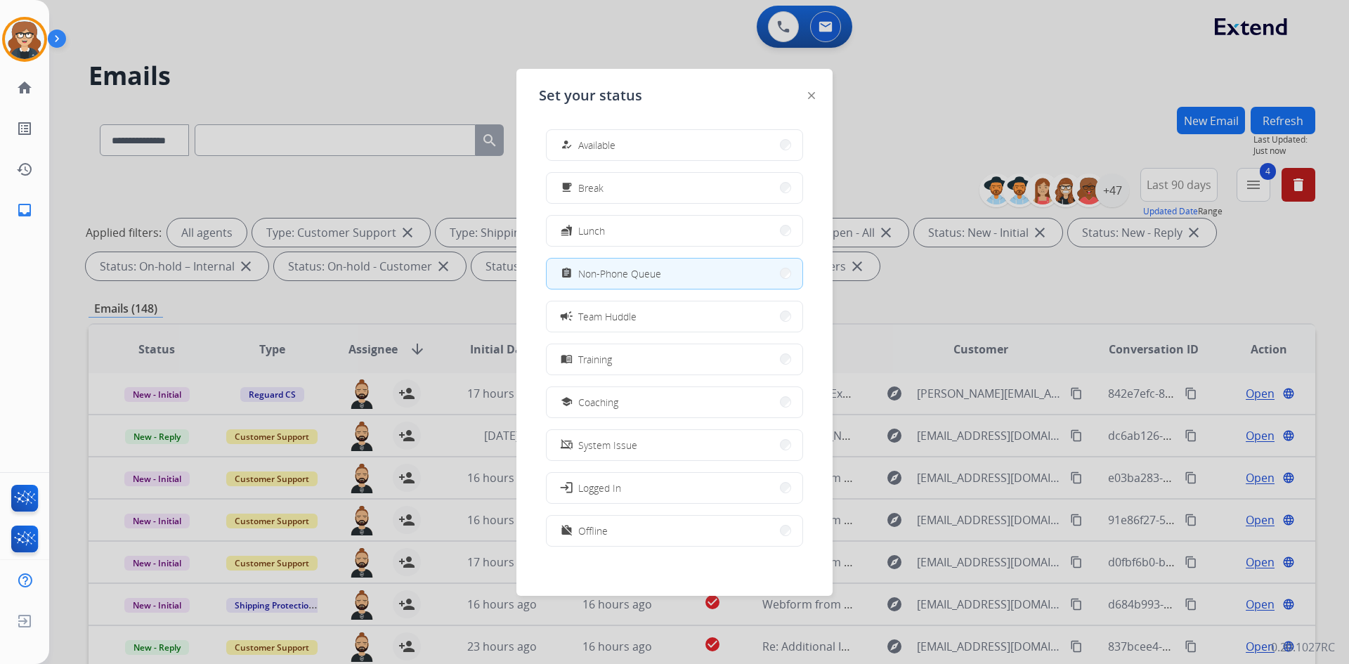
click at [386, 49] on div at bounding box center [674, 332] width 1349 height 664
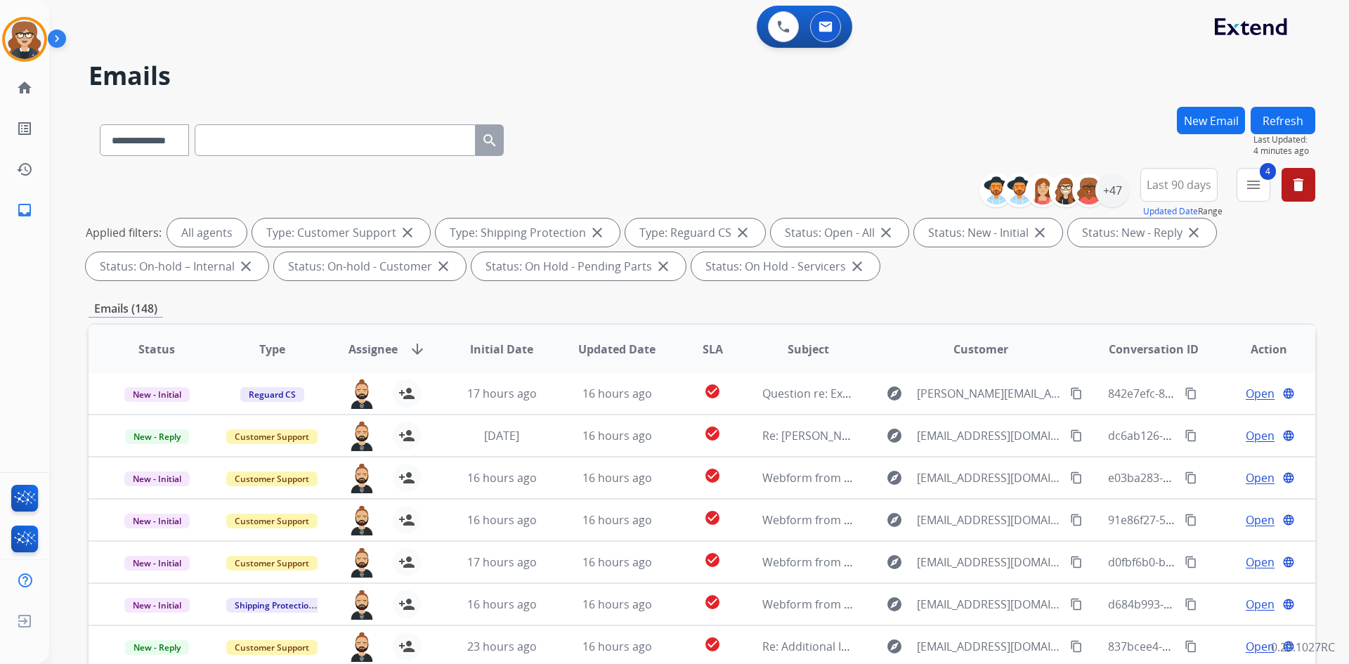
click at [641, 84] on h2 "Emails" at bounding box center [702, 76] width 1227 height 28
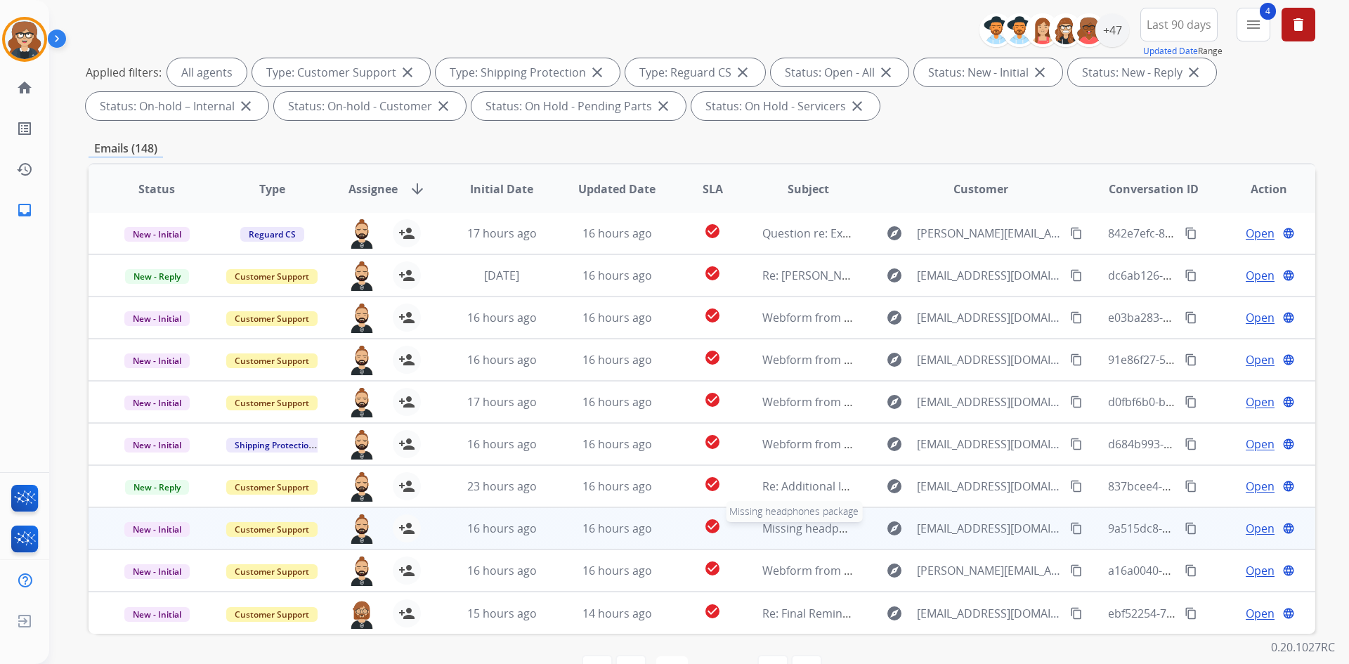
scroll to position [203, 0]
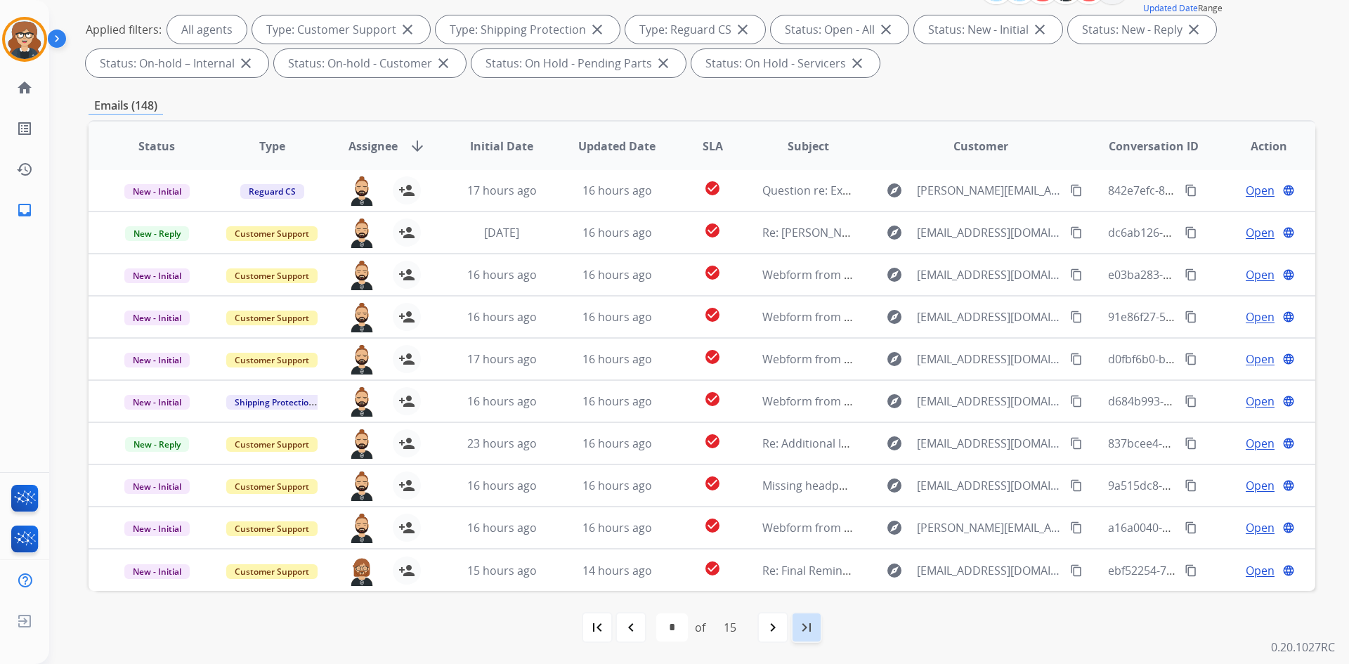
click at [811, 629] on mat-icon "last_page" at bounding box center [806, 627] width 17 height 17
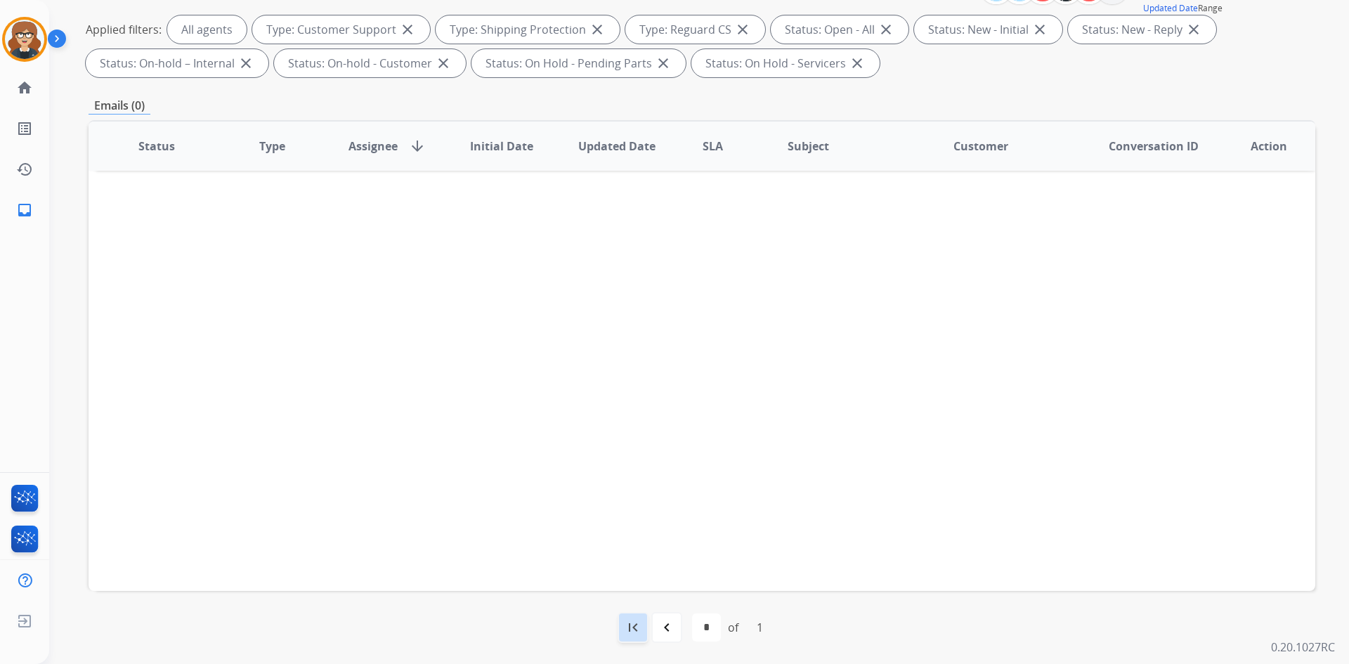
click at [638, 625] on mat-icon "first_page" at bounding box center [633, 627] width 17 height 17
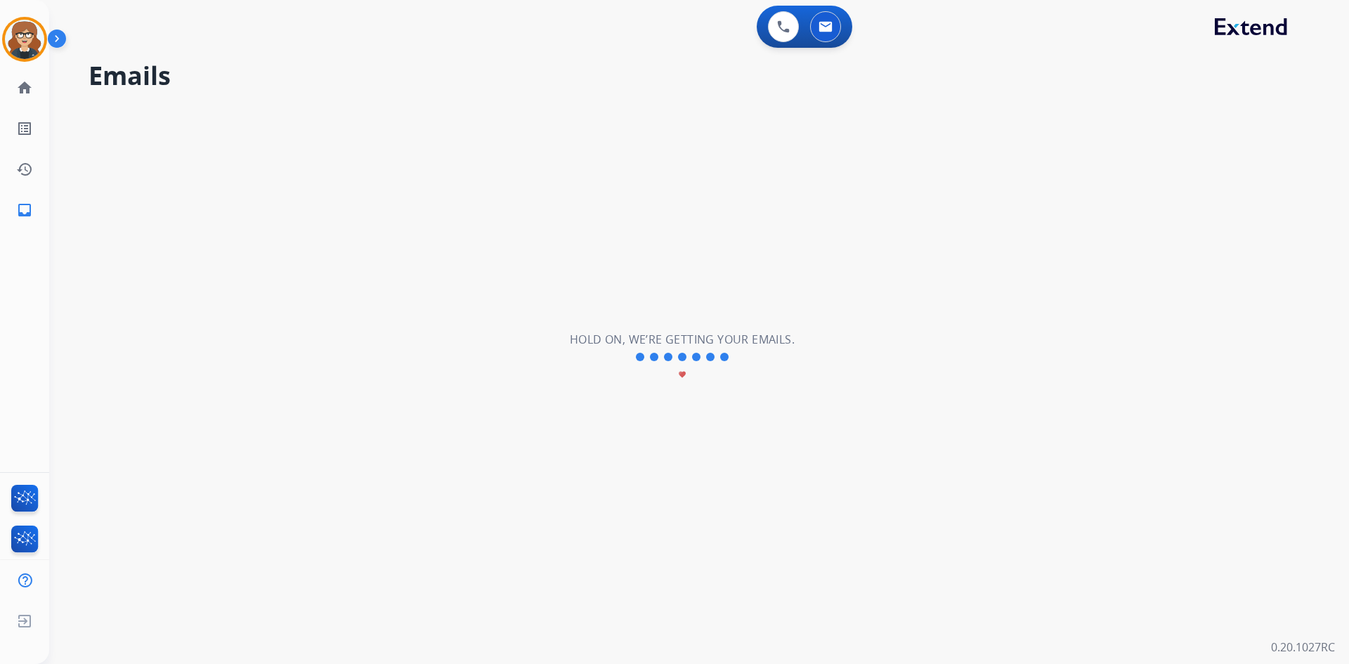
scroll to position [0, 0]
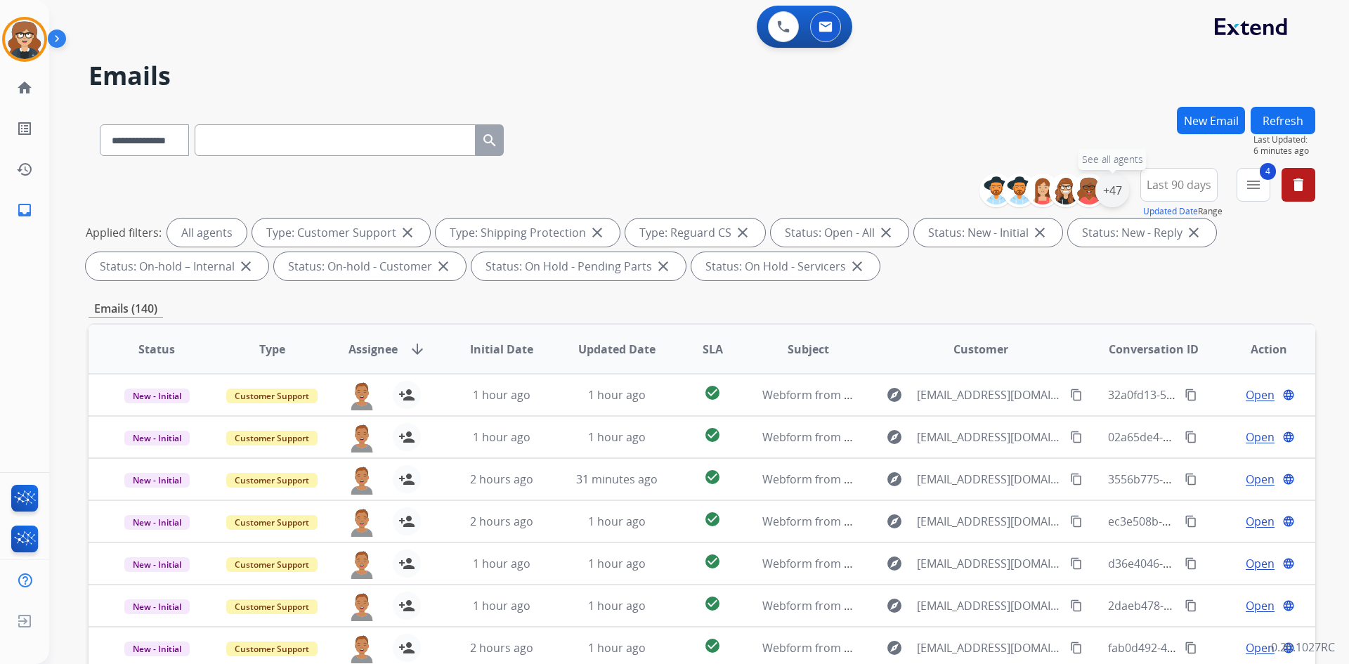
click at [1117, 190] on div "+47" at bounding box center [1112, 191] width 34 height 34
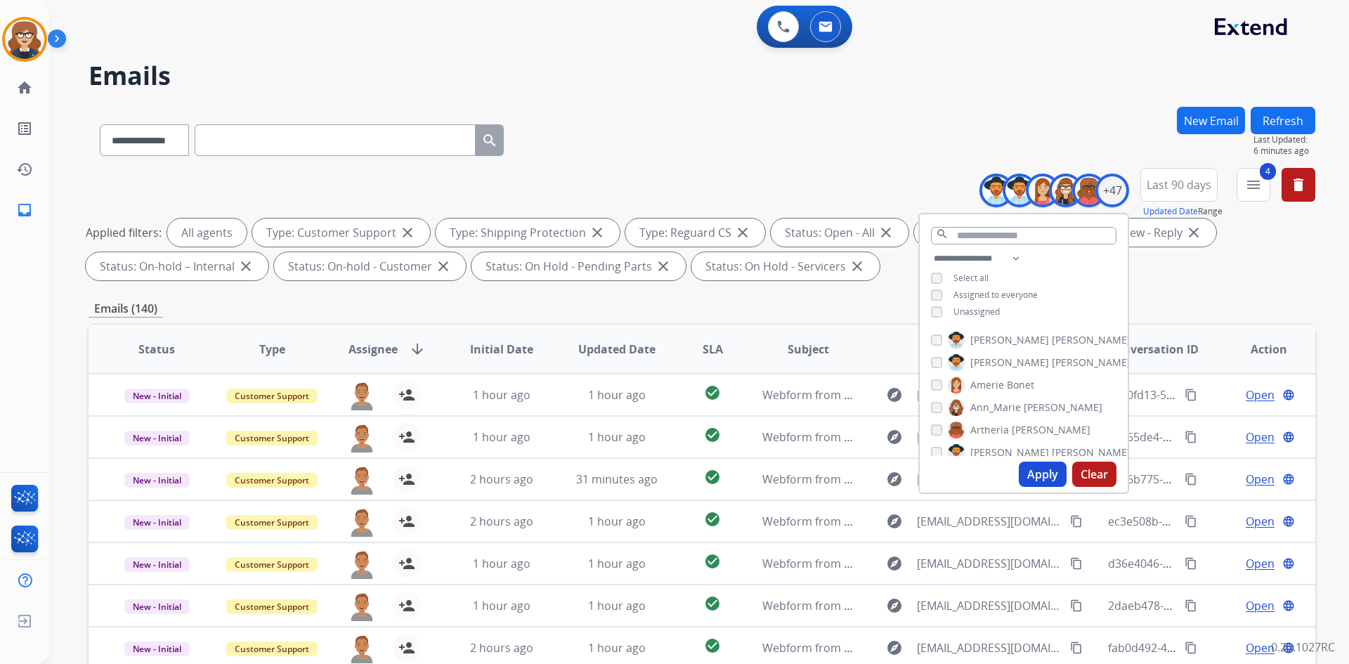
click at [1043, 476] on button "Apply" at bounding box center [1043, 474] width 48 height 25
click at [1173, 185] on span "Last 90 days" at bounding box center [1179, 185] width 65 height 6
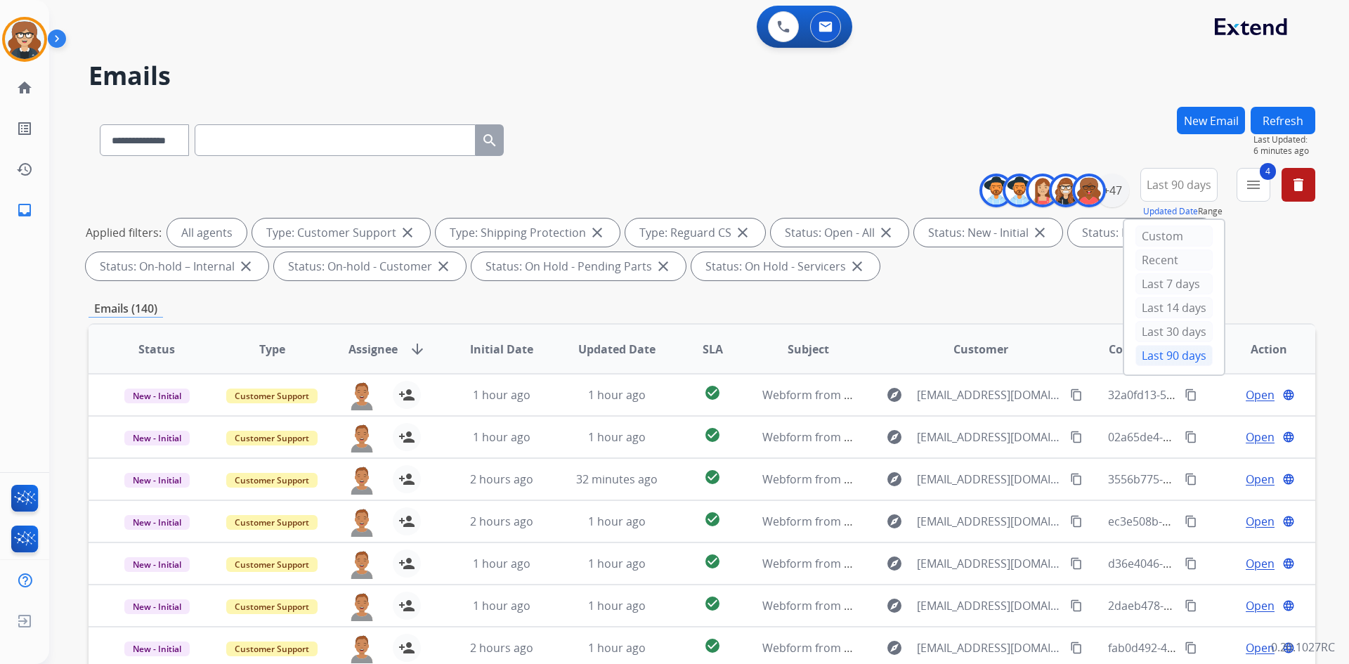
click at [1179, 354] on div "Last 90 days" at bounding box center [1173, 355] width 77 height 21
click at [1251, 186] on mat-icon "menu" at bounding box center [1253, 184] width 17 height 17
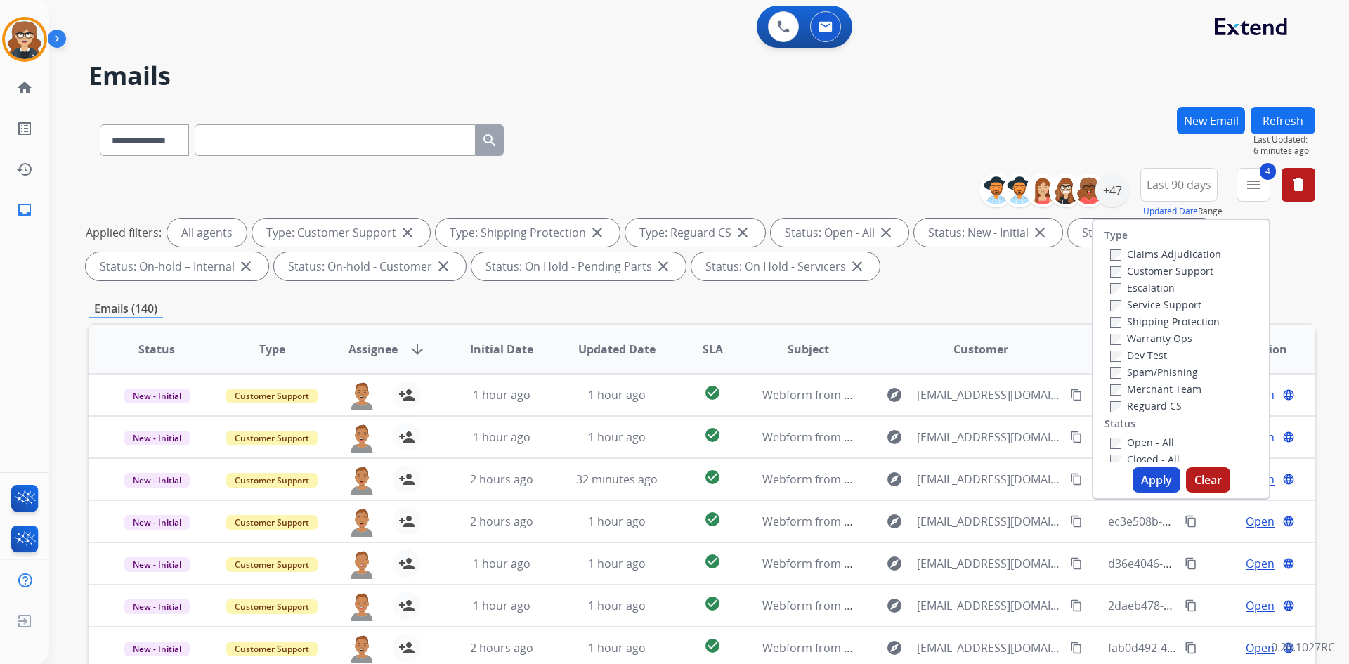
scroll to position [281, 0]
click at [1141, 486] on button "Apply" at bounding box center [1156, 479] width 48 height 25
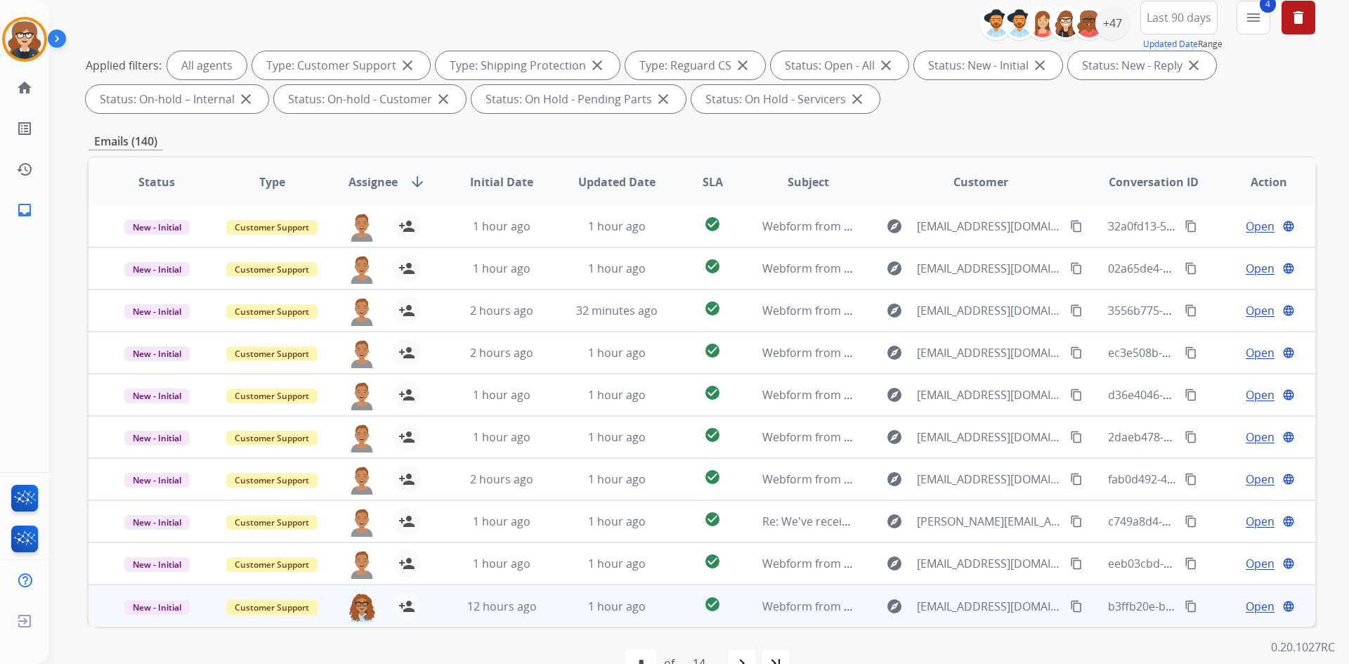
scroll to position [203, 0]
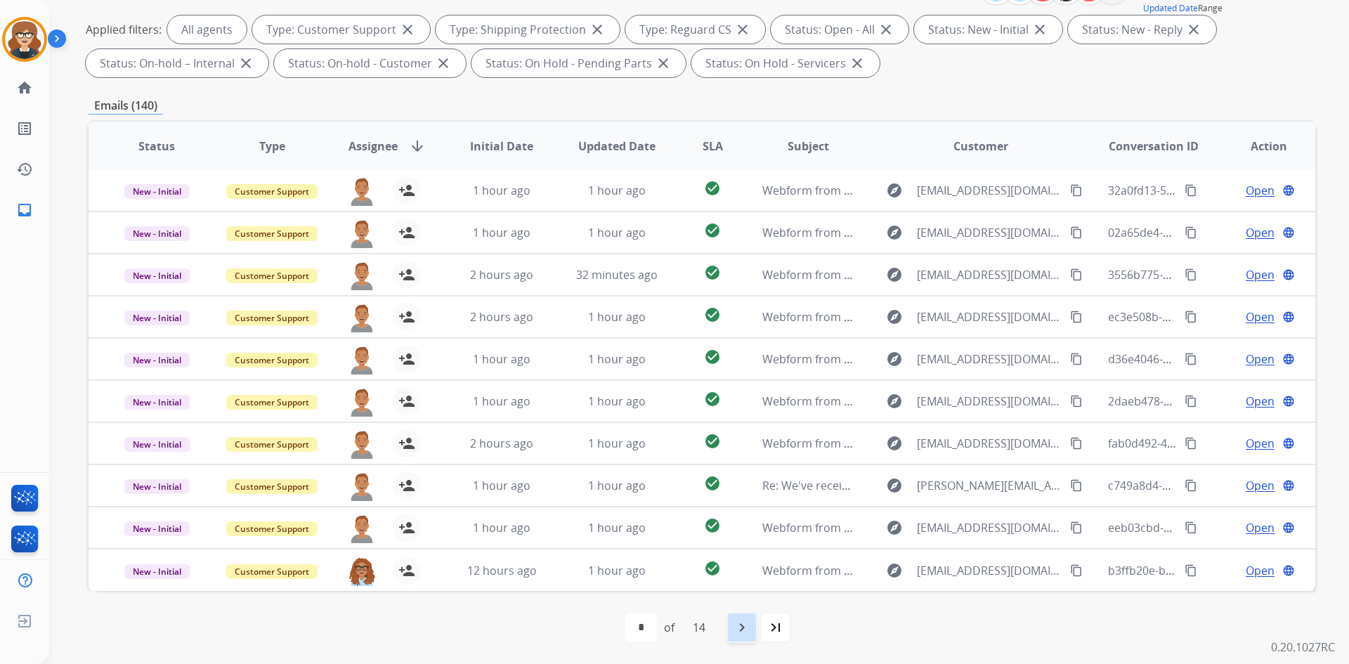
click at [743, 627] on mat-icon "navigate_next" at bounding box center [741, 627] width 17 height 17
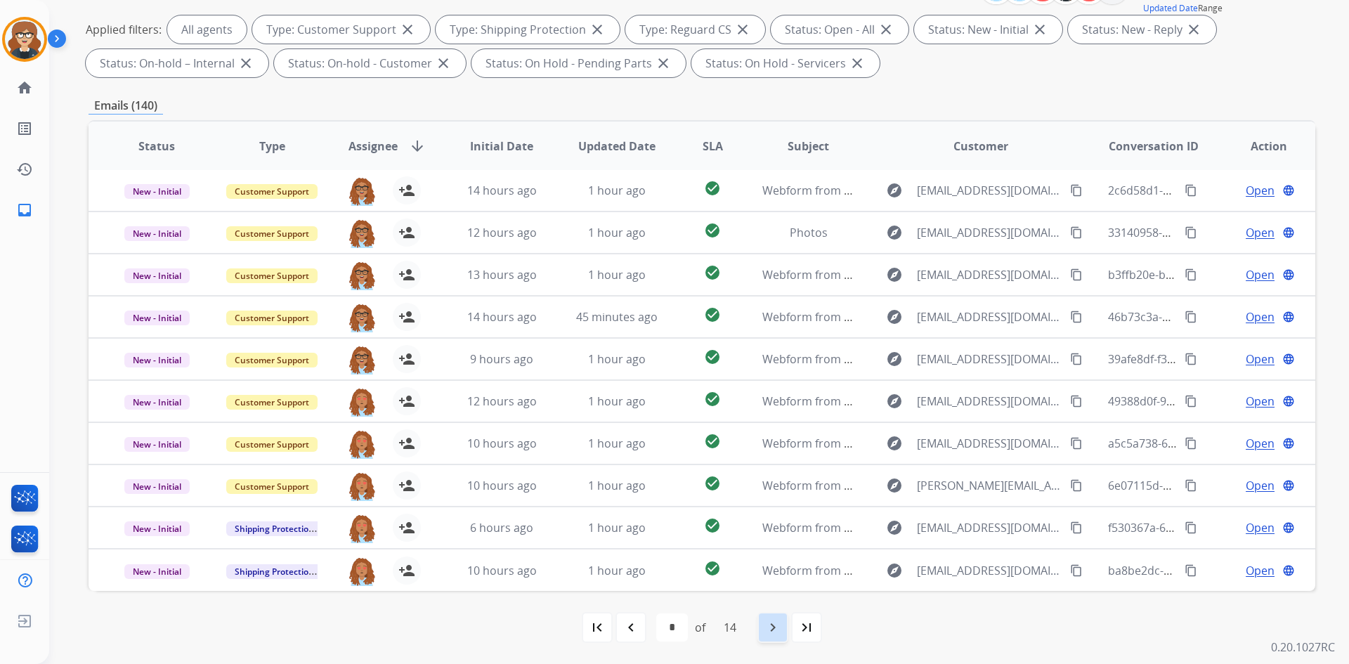
click at [775, 624] on mat-icon "navigate_next" at bounding box center [772, 627] width 17 height 17
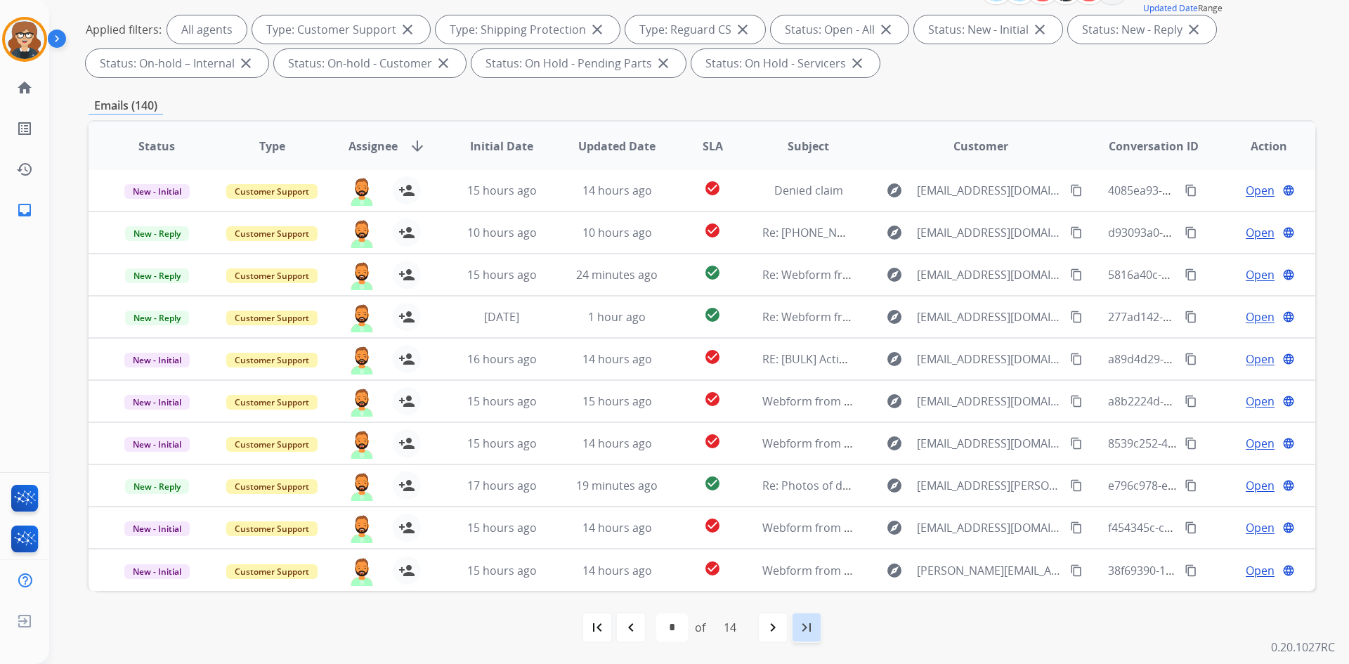
click at [806, 632] on mat-icon "last_page" at bounding box center [806, 627] width 17 height 17
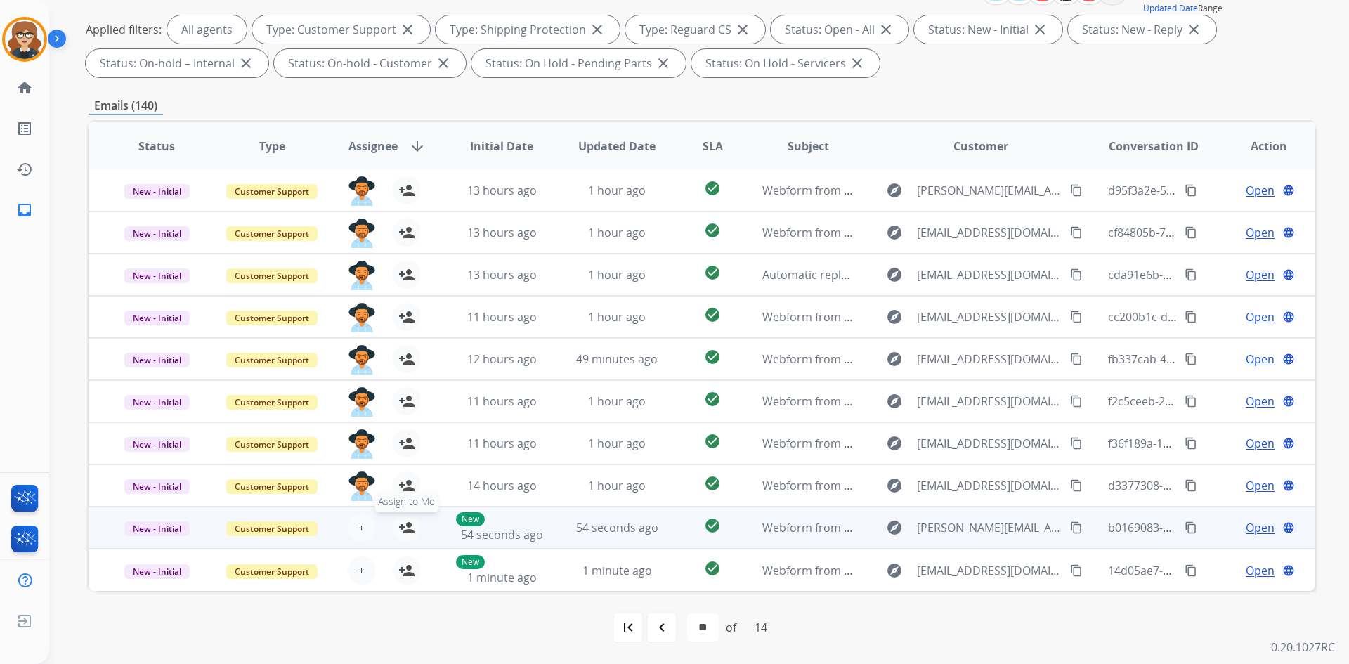
click at [413, 520] on button "person_add Assign to Me" at bounding box center [407, 528] width 28 height 28
click at [403, 535] on button "person_remove [PERSON_NAME] to Me" at bounding box center [407, 528] width 28 height 28
click at [363, 530] on button "+ Select agent" at bounding box center [362, 528] width 28 height 28
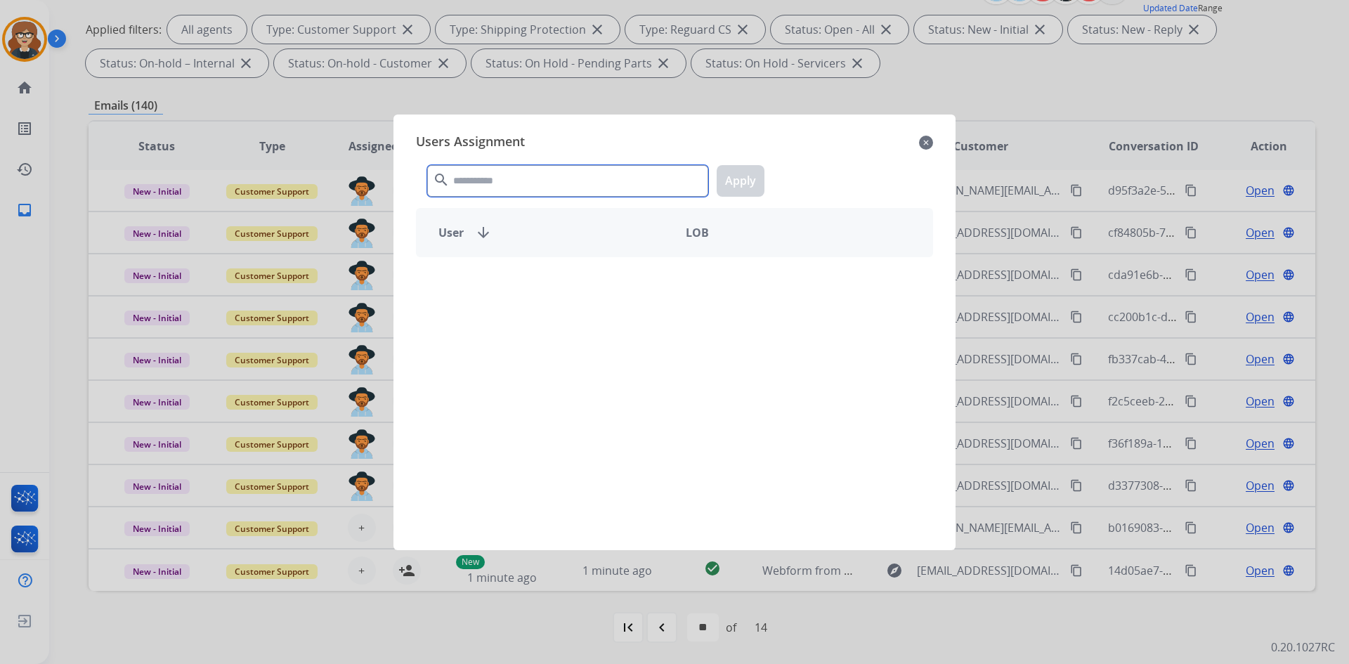
click at [474, 180] on input "text" at bounding box center [567, 181] width 281 height 32
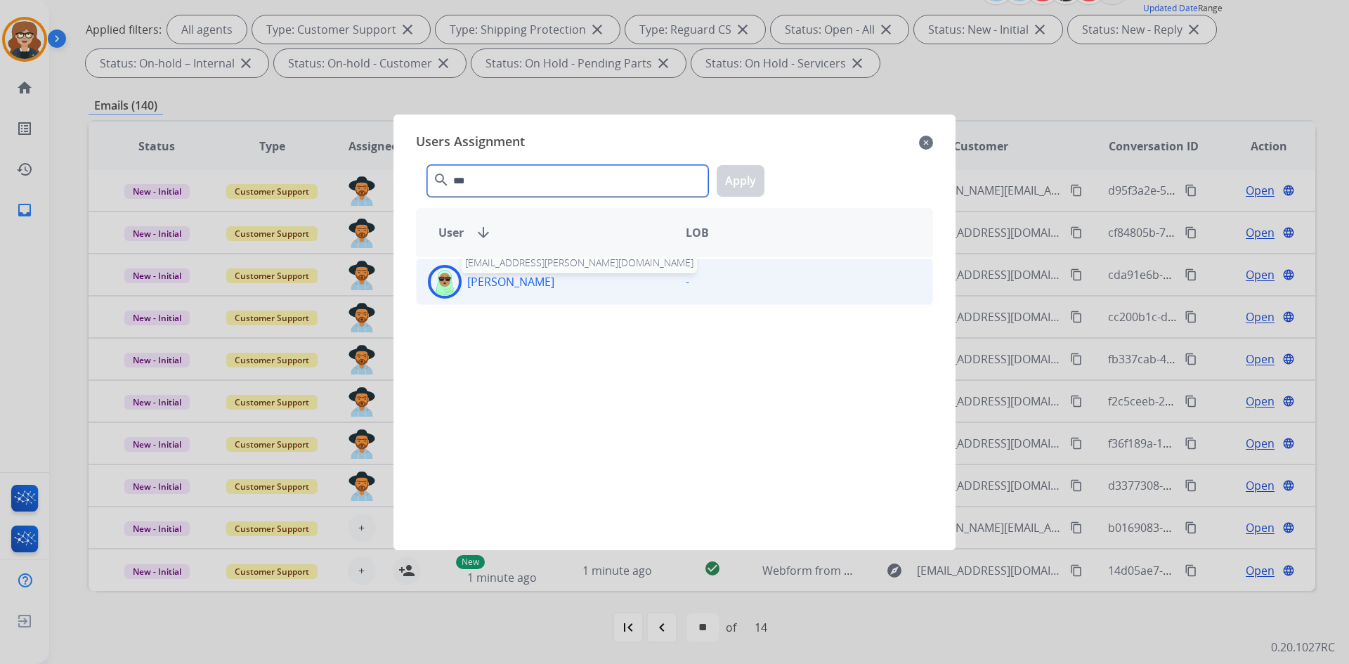
type input "***"
click at [511, 289] on p "[PERSON_NAME]" at bounding box center [510, 281] width 87 height 17
click at [736, 182] on button "Apply" at bounding box center [741, 181] width 48 height 32
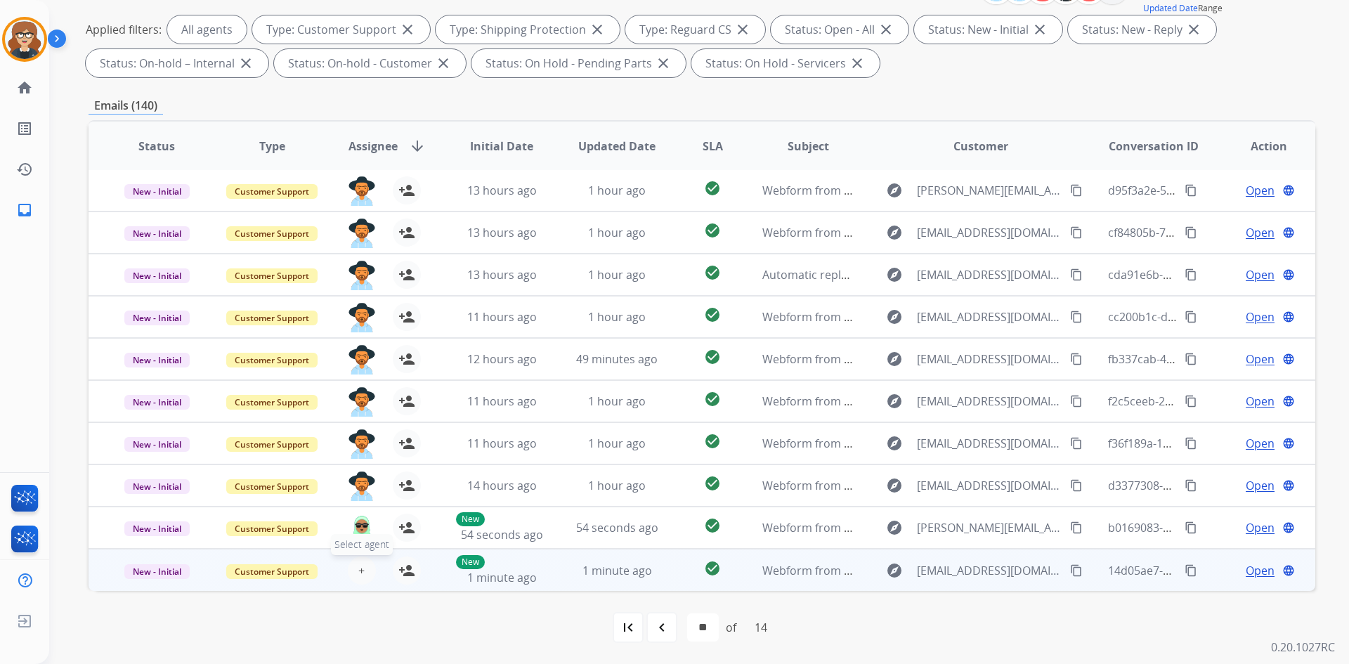
click at [360, 568] on span "+" at bounding box center [361, 570] width 6 height 17
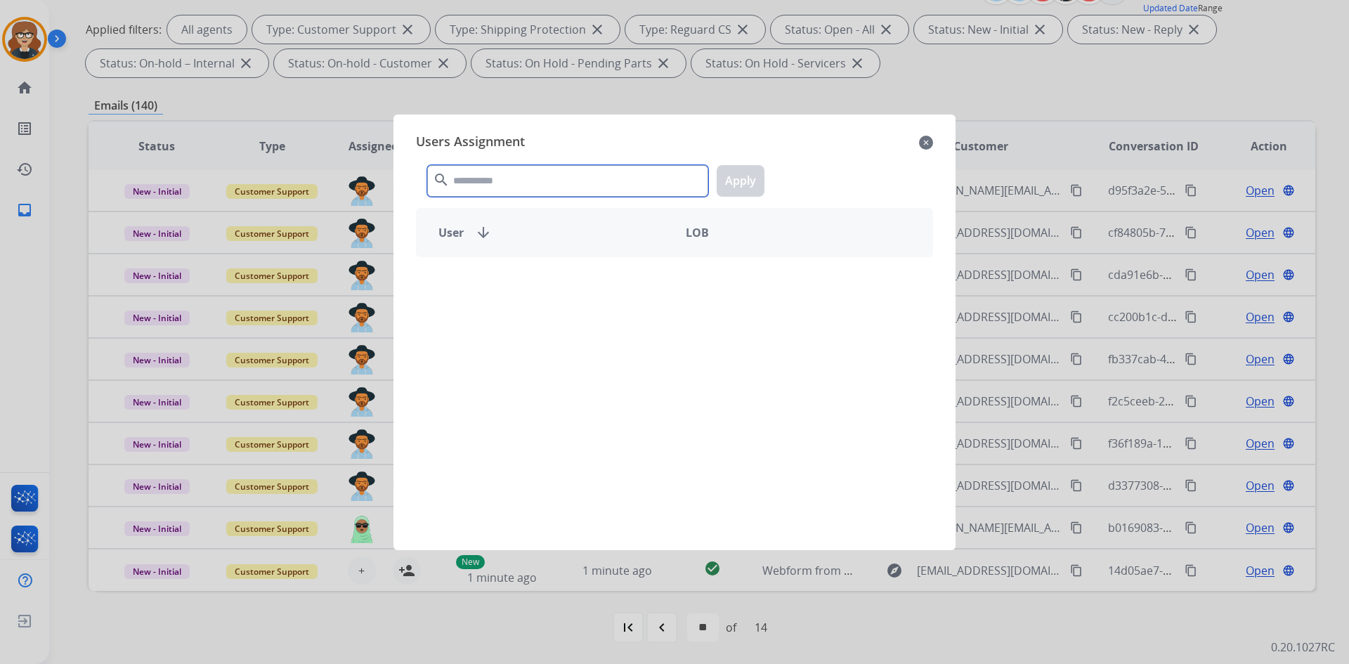
click at [502, 192] on input "text" at bounding box center [567, 181] width 281 height 32
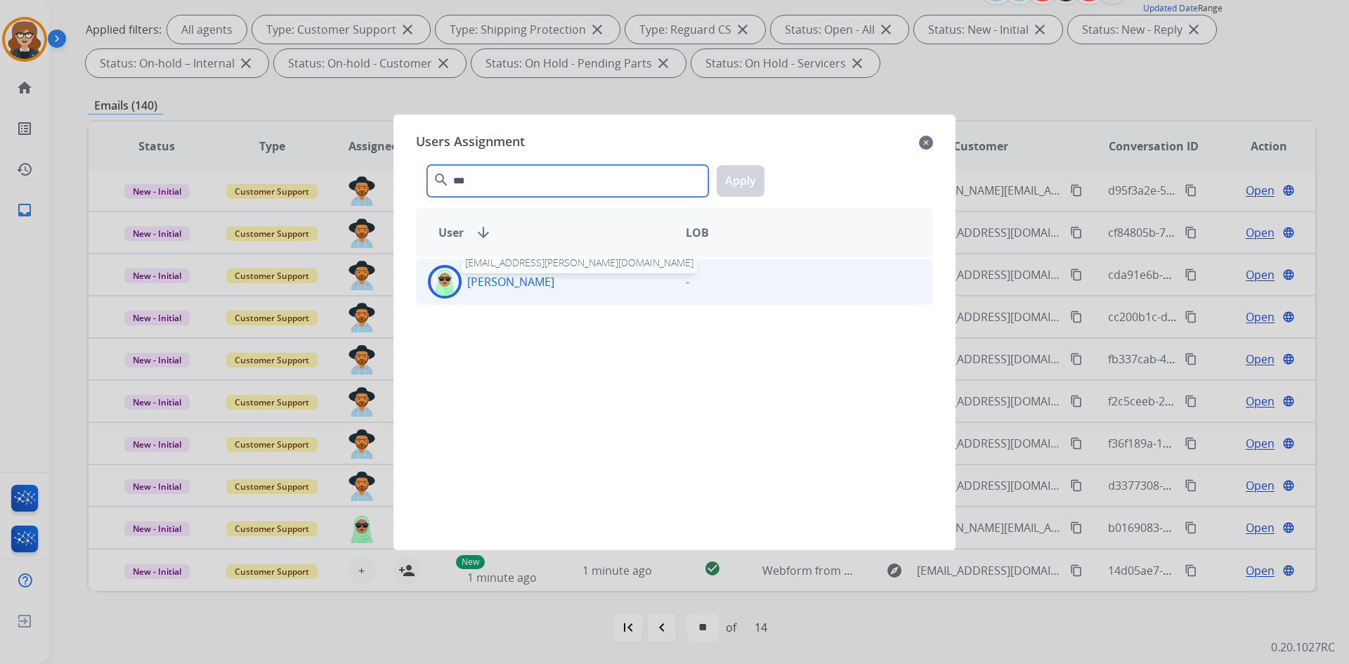
type input "***"
click at [513, 284] on p "[PERSON_NAME]" at bounding box center [510, 281] width 87 height 17
click at [737, 176] on button "Apply" at bounding box center [741, 181] width 48 height 32
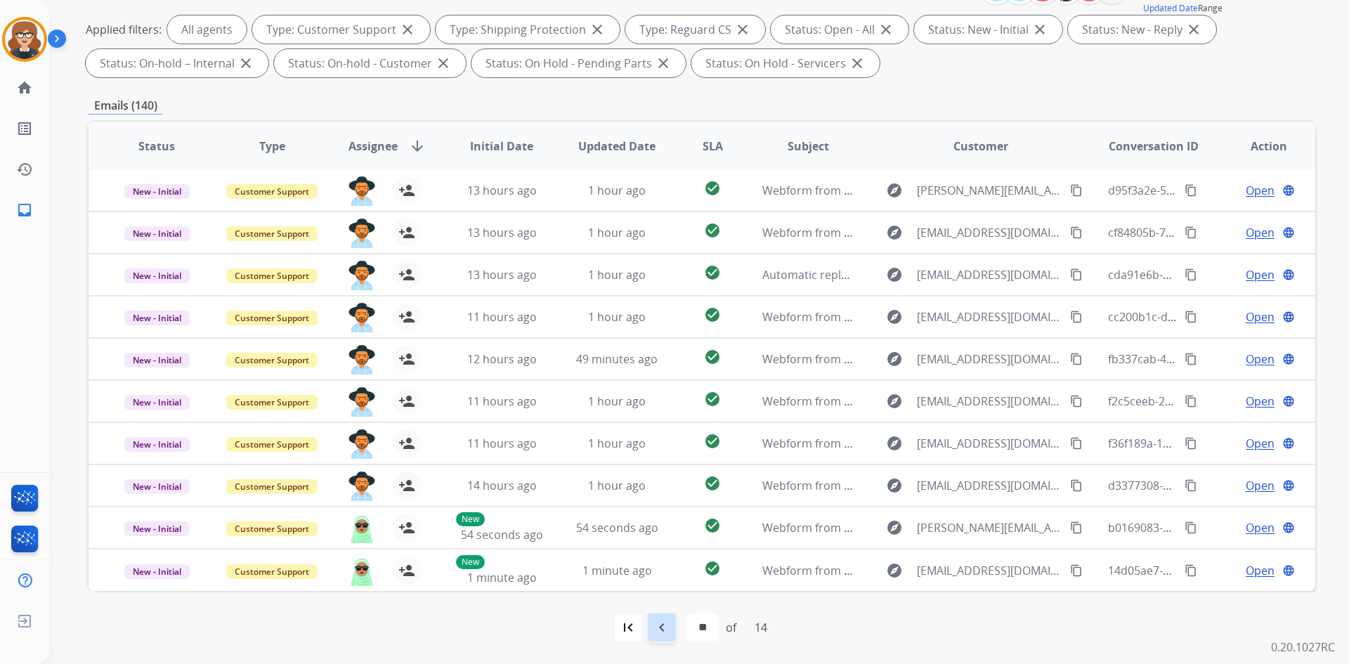
click at [653, 634] on mat-icon "navigate_before" at bounding box center [661, 627] width 17 height 17
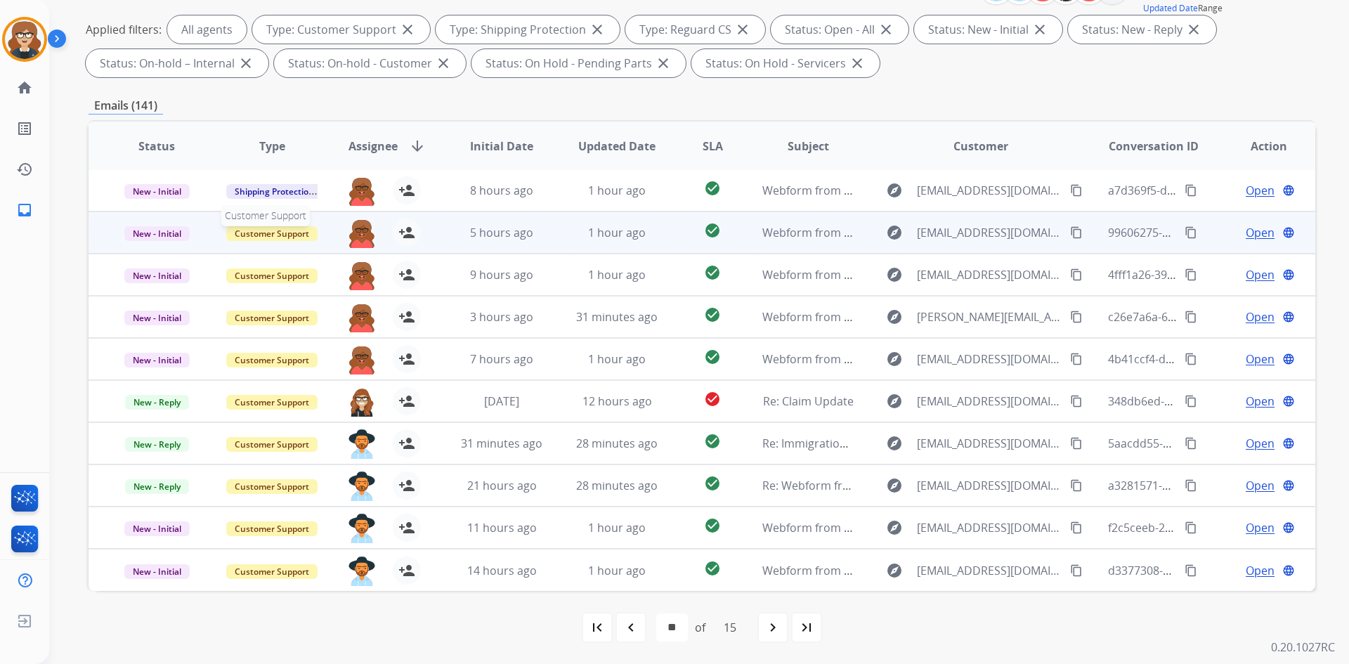
scroll to position [0, 0]
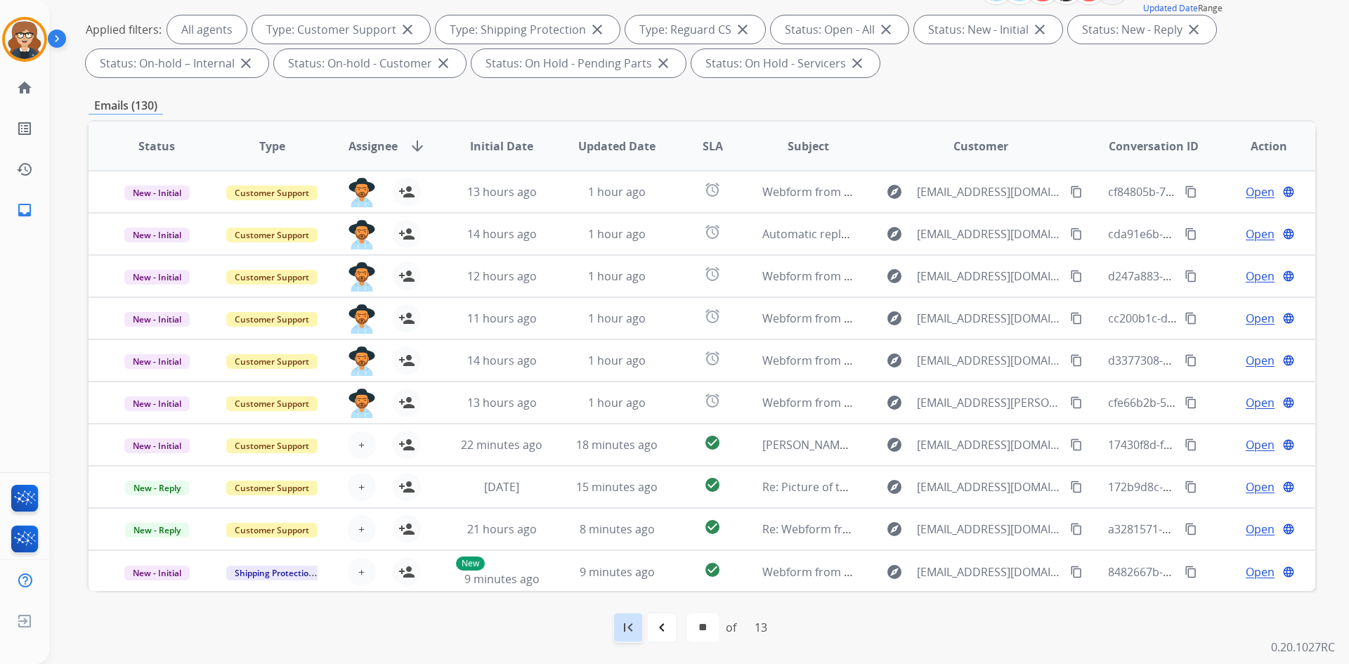
click at [628, 632] on mat-icon "first_page" at bounding box center [628, 627] width 17 height 17
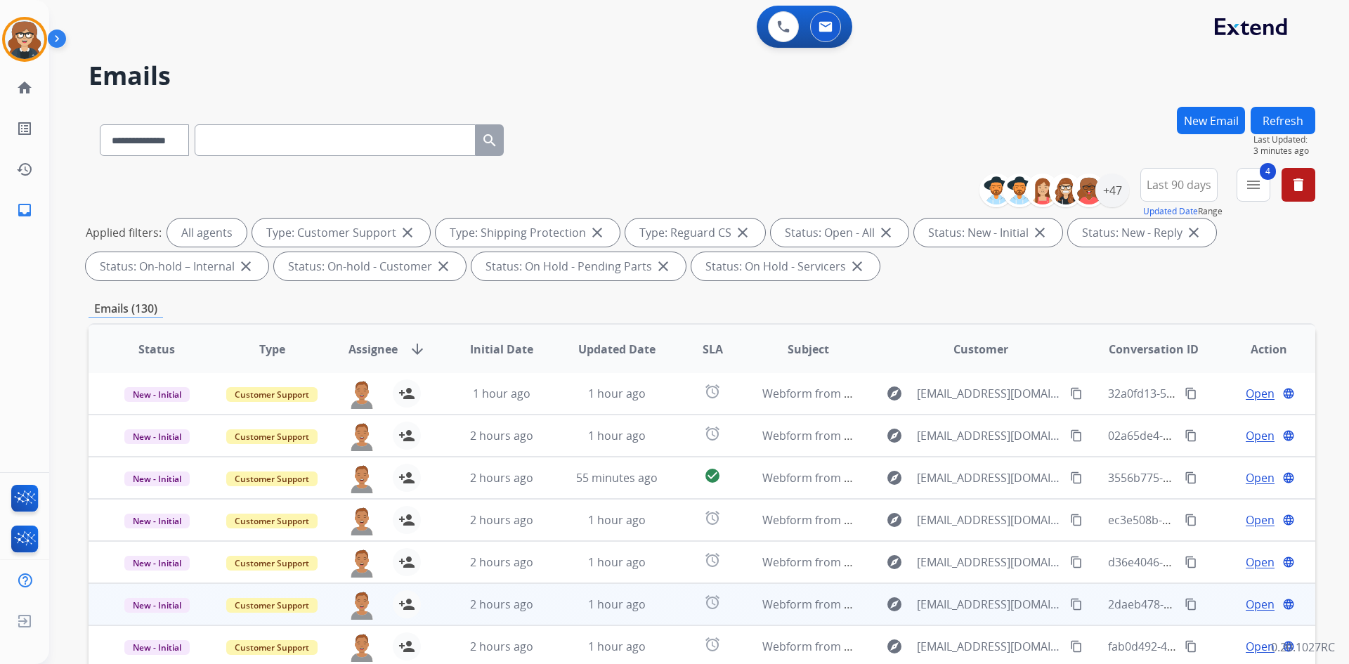
scroll to position [203, 0]
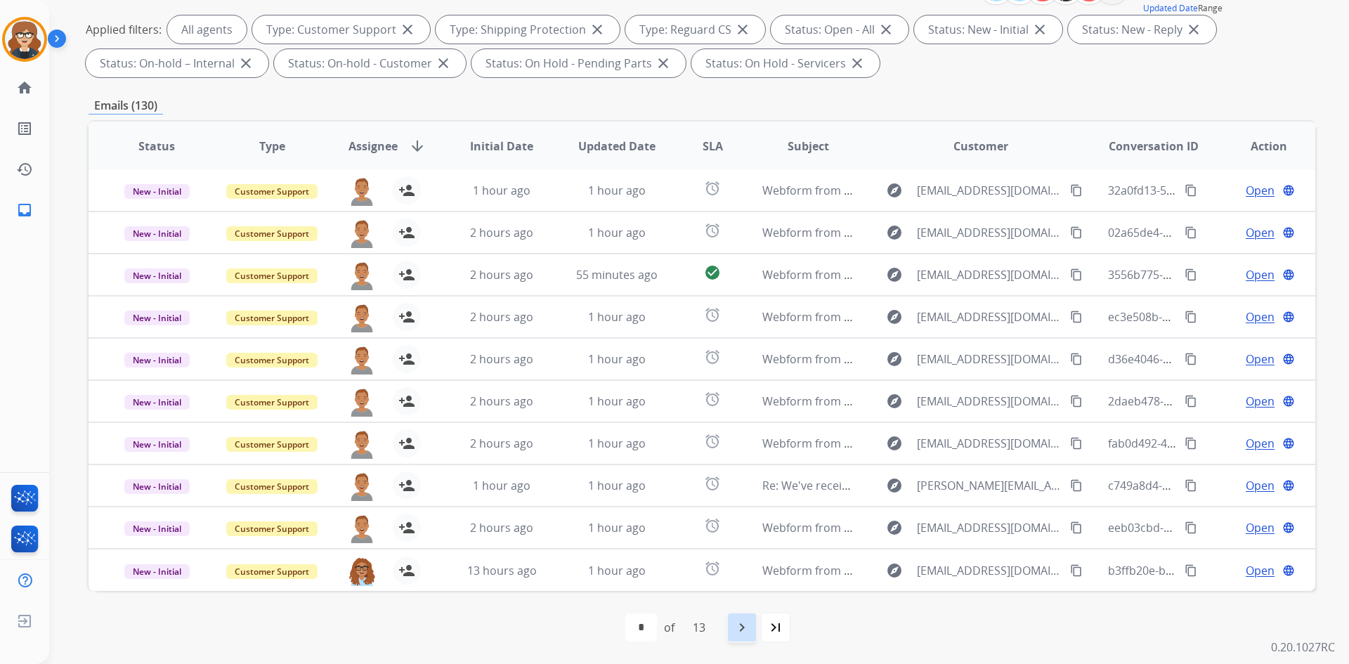
click at [736, 624] on mat-icon "navigate_next" at bounding box center [741, 627] width 17 height 17
select select "*"
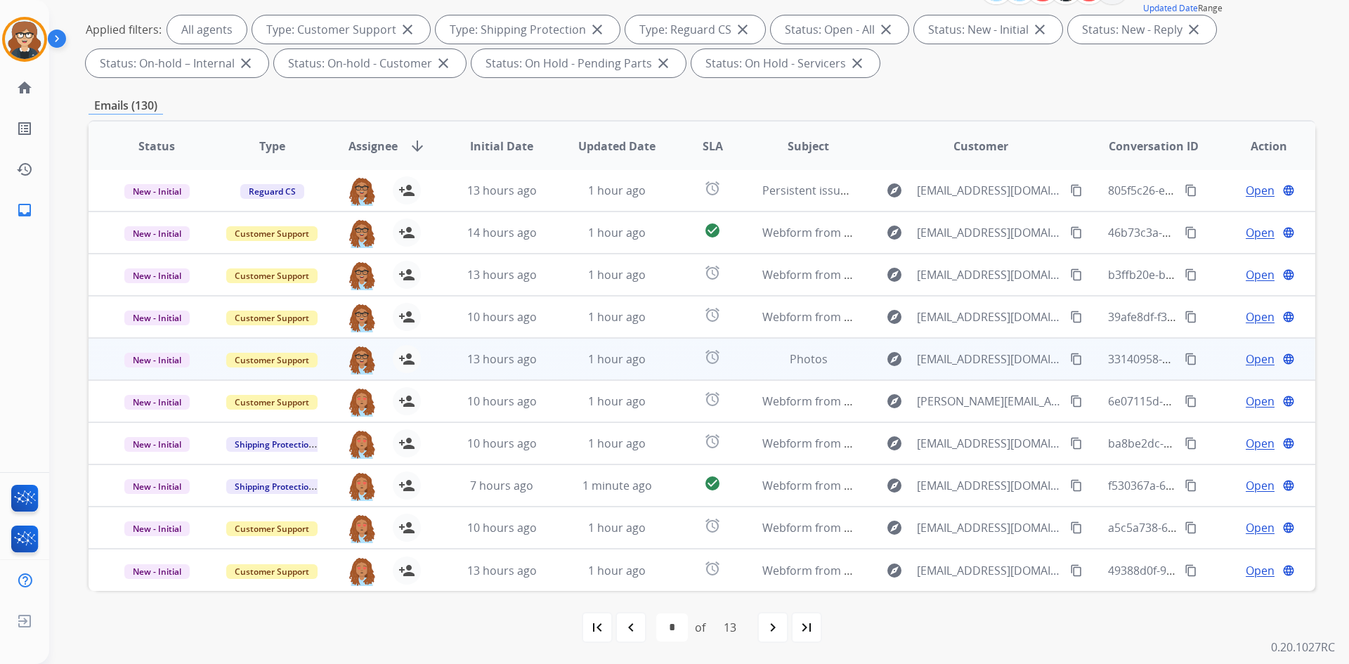
scroll to position [0, 0]
